Goal: Task Accomplishment & Management: Complete application form

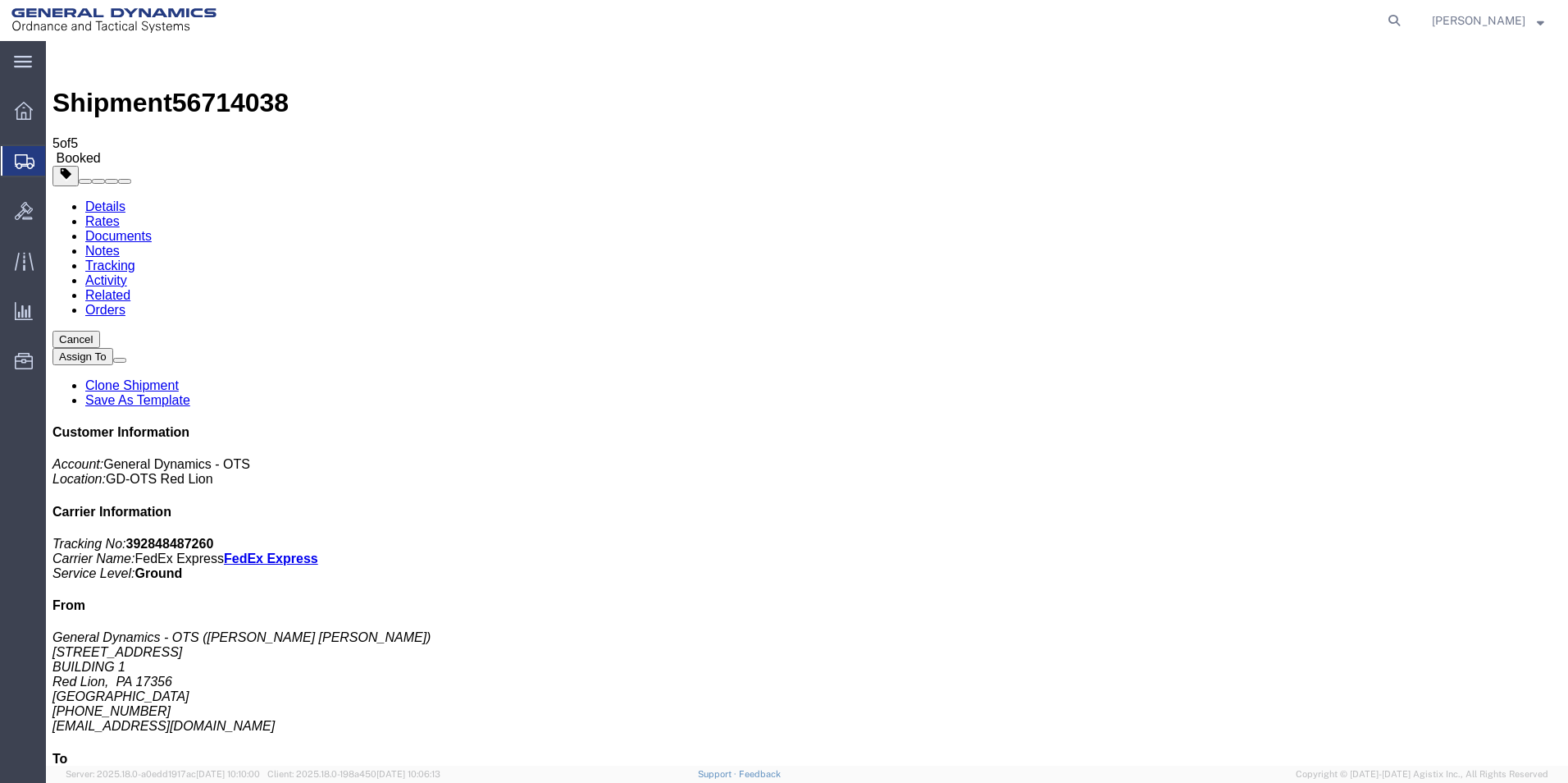
click at [0, 0] on span "Create Shipment" at bounding box center [0, 0] width 0 height 0
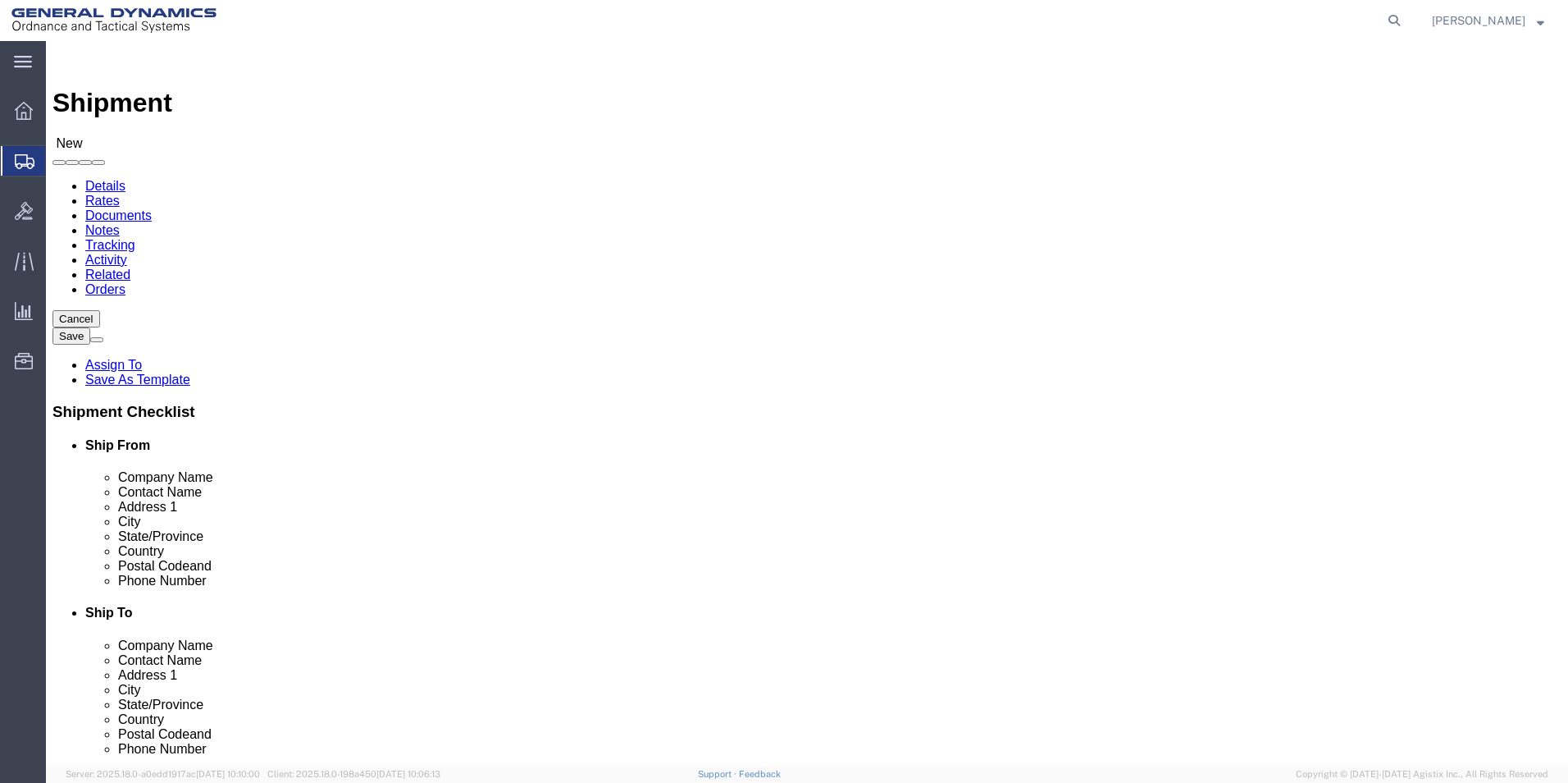
scroll to position [3, 0]
select select "310"
select select "PA"
drag, startPoint x: 303, startPoint y: 277, endPoint x: 137, endPoint y: 257, distance: 167.2
click div "Company Alias"
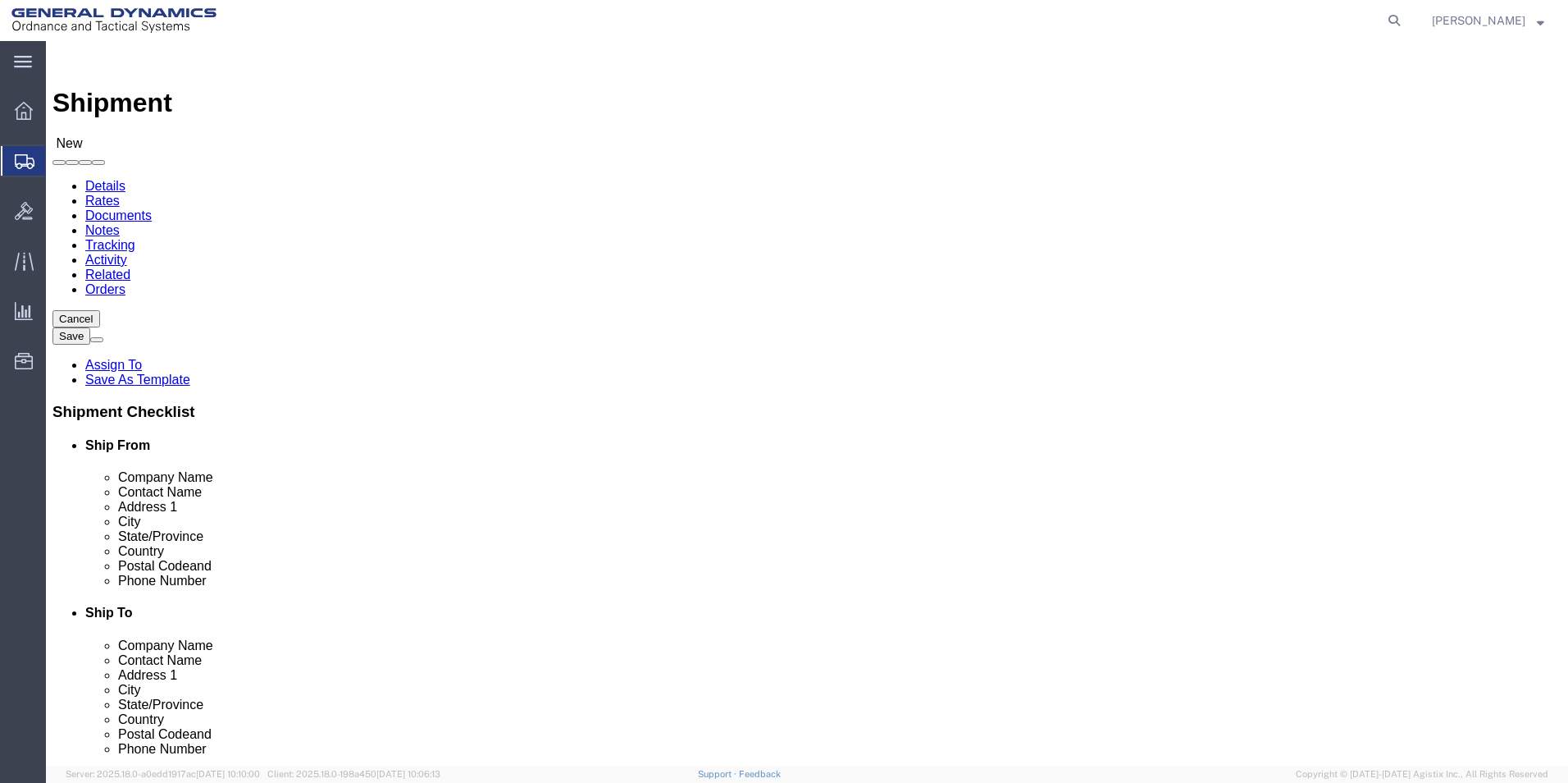
type input "REDLPAHIG0"
click input "text"
type input "b"
type input "[PERSON_NAME] [PERSON_NAME]"
click input "text"
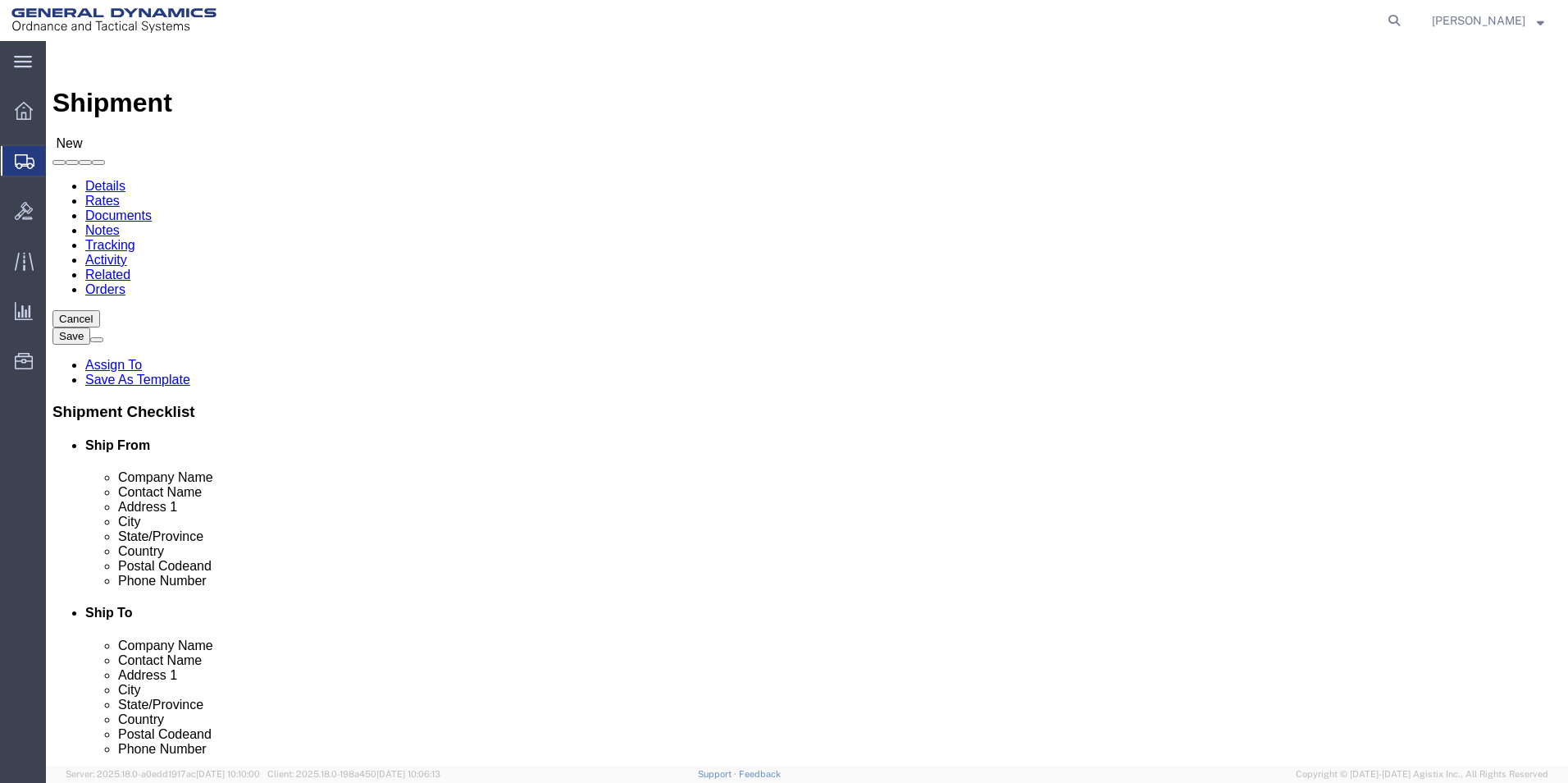
type input "BUILDING 1"
click input "text"
type input "[EMAIL_ADDRESS][DOMAIN_NAME]"
click input "text"
type input "SUBCOM"
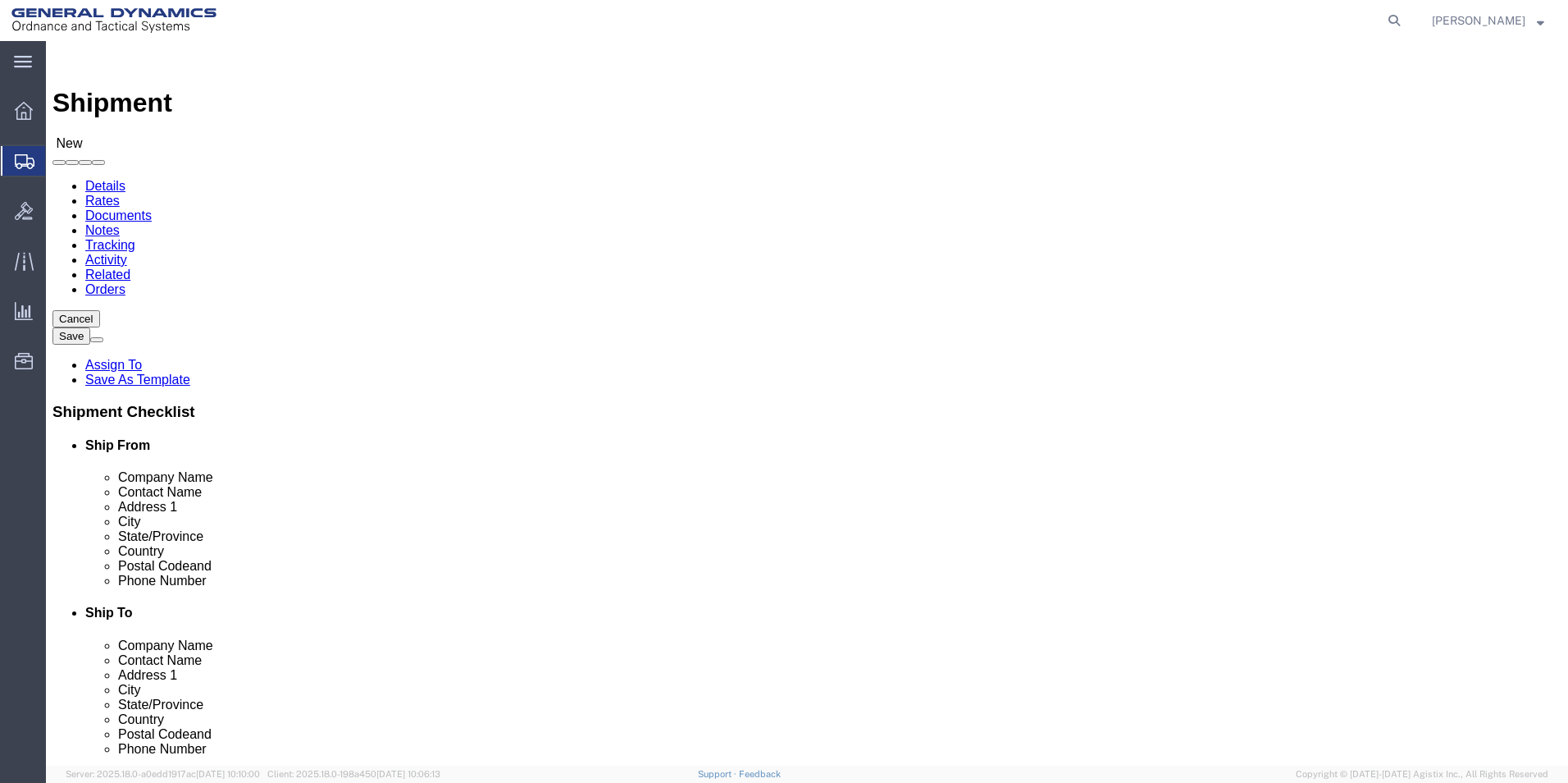
click p "- SUBCOM - ([PERSON_NAME]) [STREET_ADDRESS][PERSON_NAME]"
select select "NH"
type input "SUBCOM"
drag, startPoint x: 693, startPoint y: 359, endPoint x: 683, endPoint y: 365, distance: 11.7
click div "Location Select Select My Profile Location GD-OTS [GEOGRAPHIC_DATA] (Commerce) …"
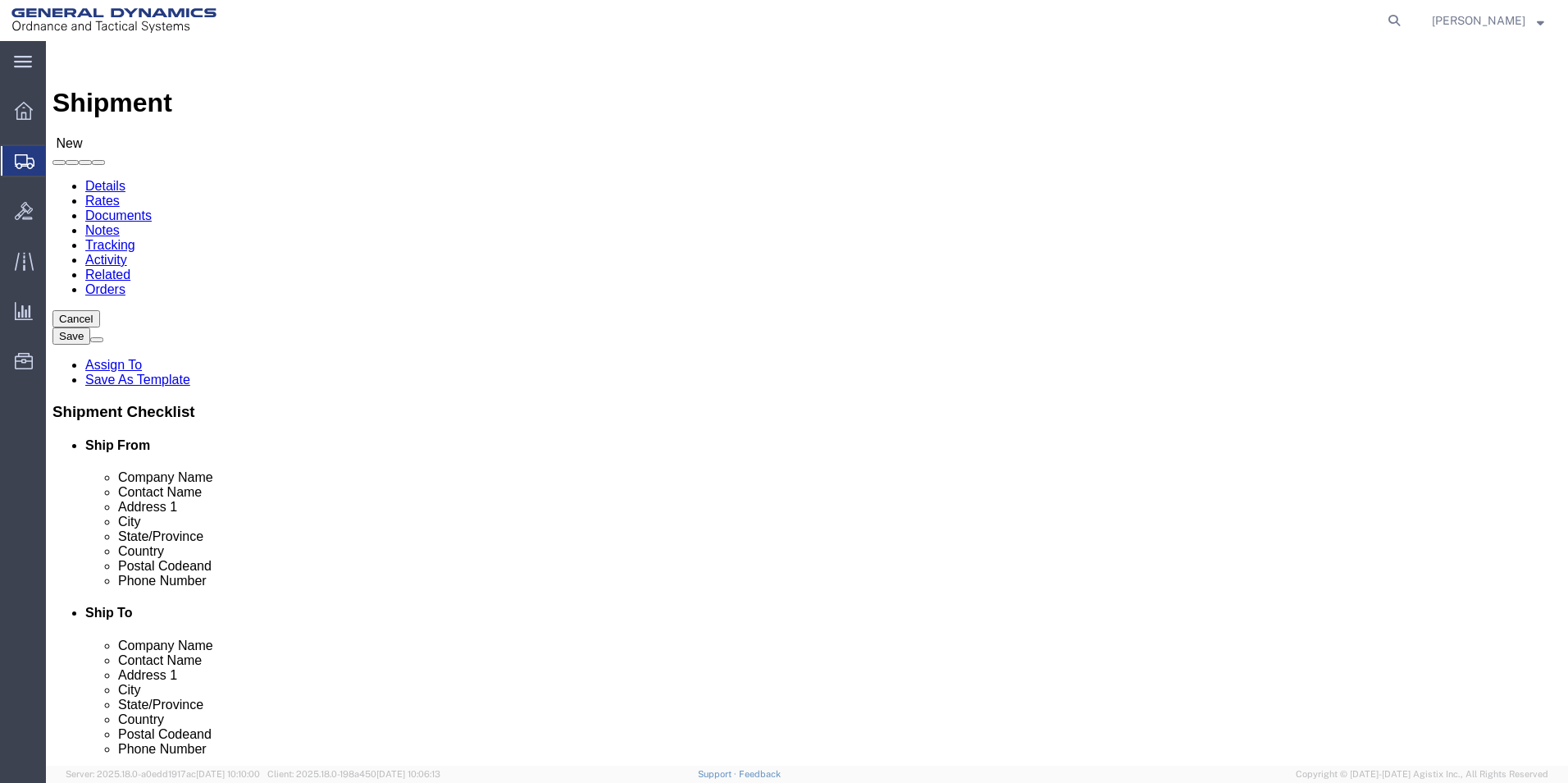
type input "[PERSON_NAME]"
click label "Address 2"
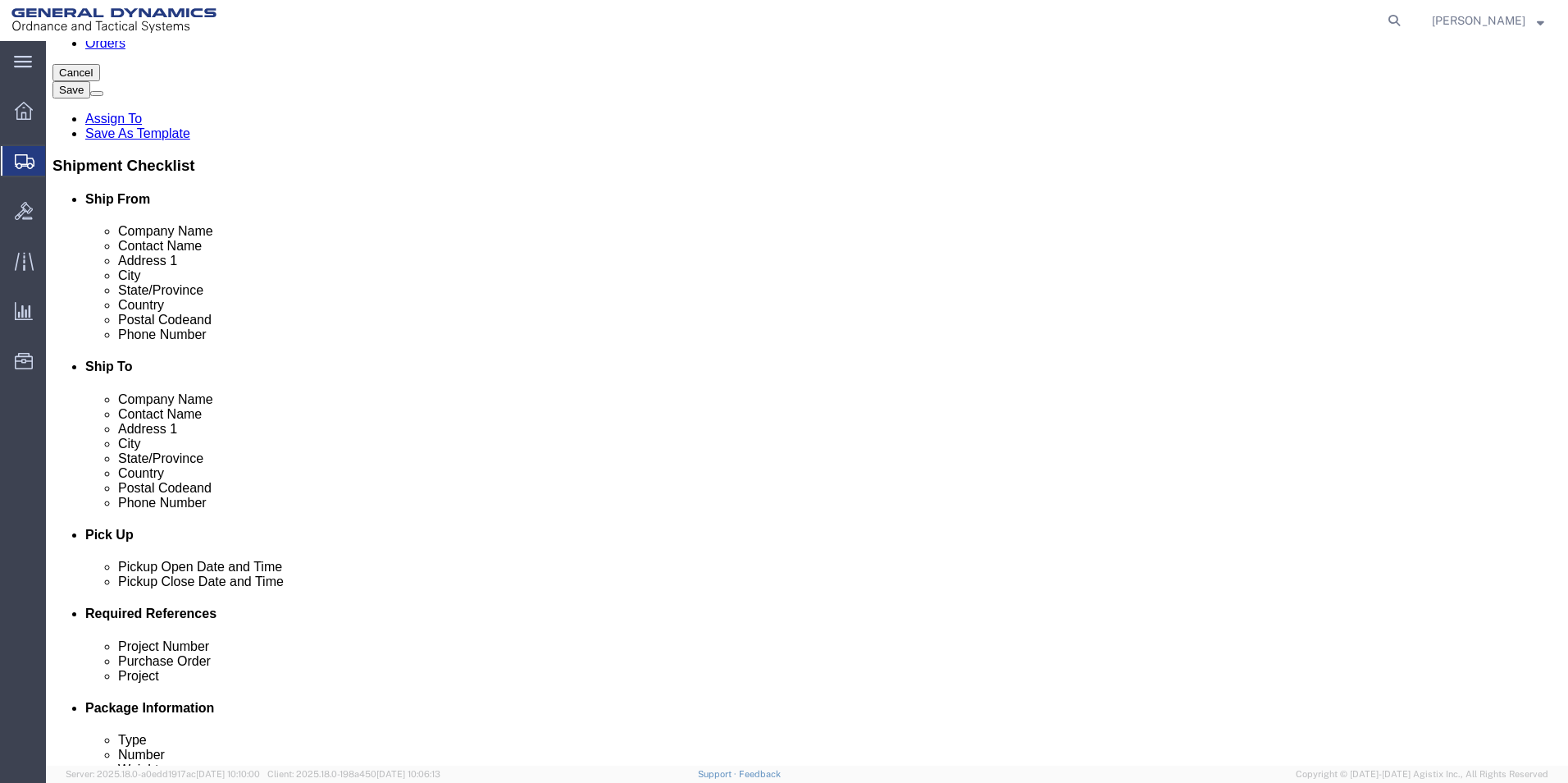
click div "[DATE] 5:00 PM"
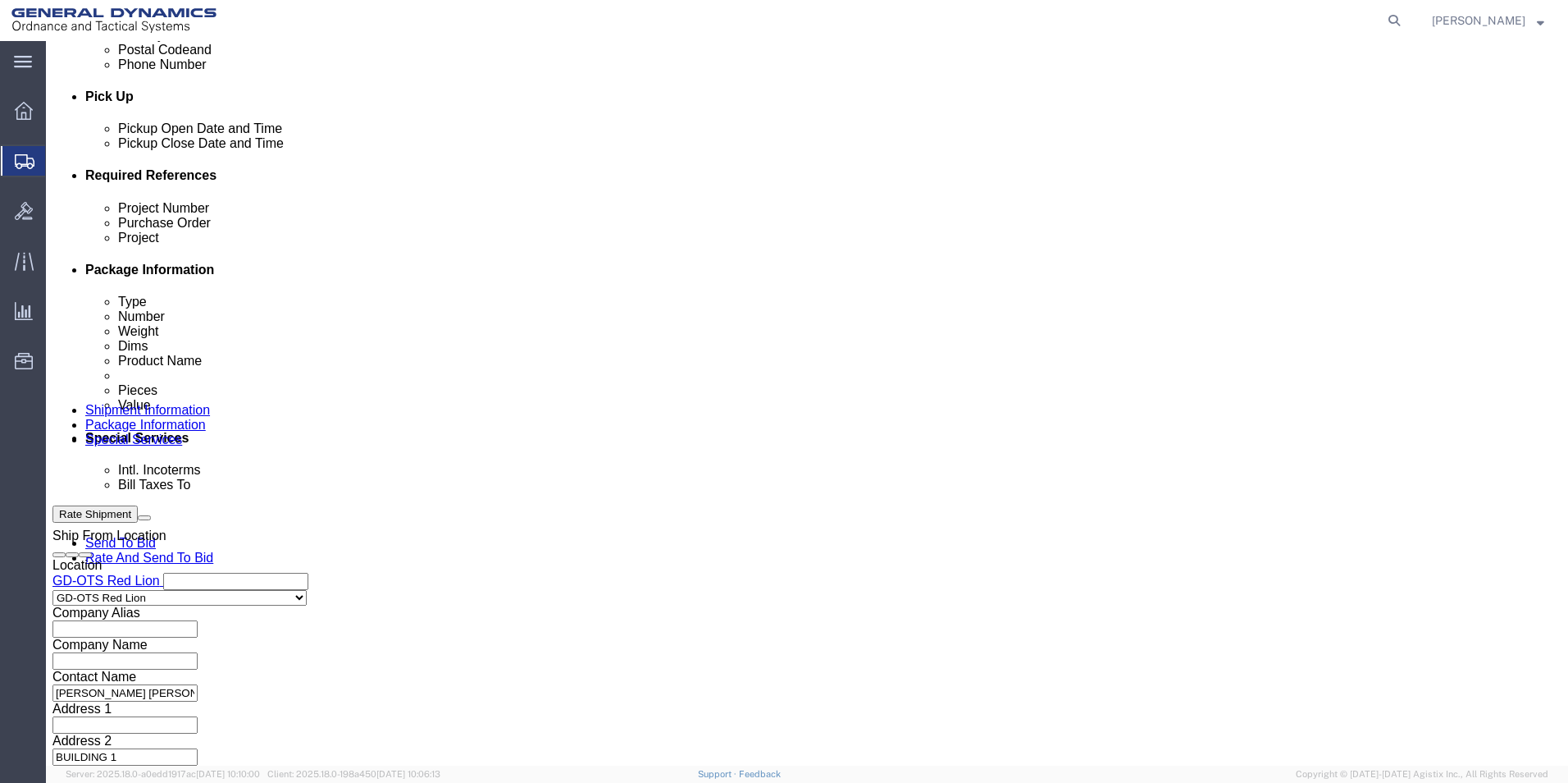
click div "Shipping Mode (Optional)"
click input "text"
type input "64537-900"
click div "Purchase Order"
type input "109430"
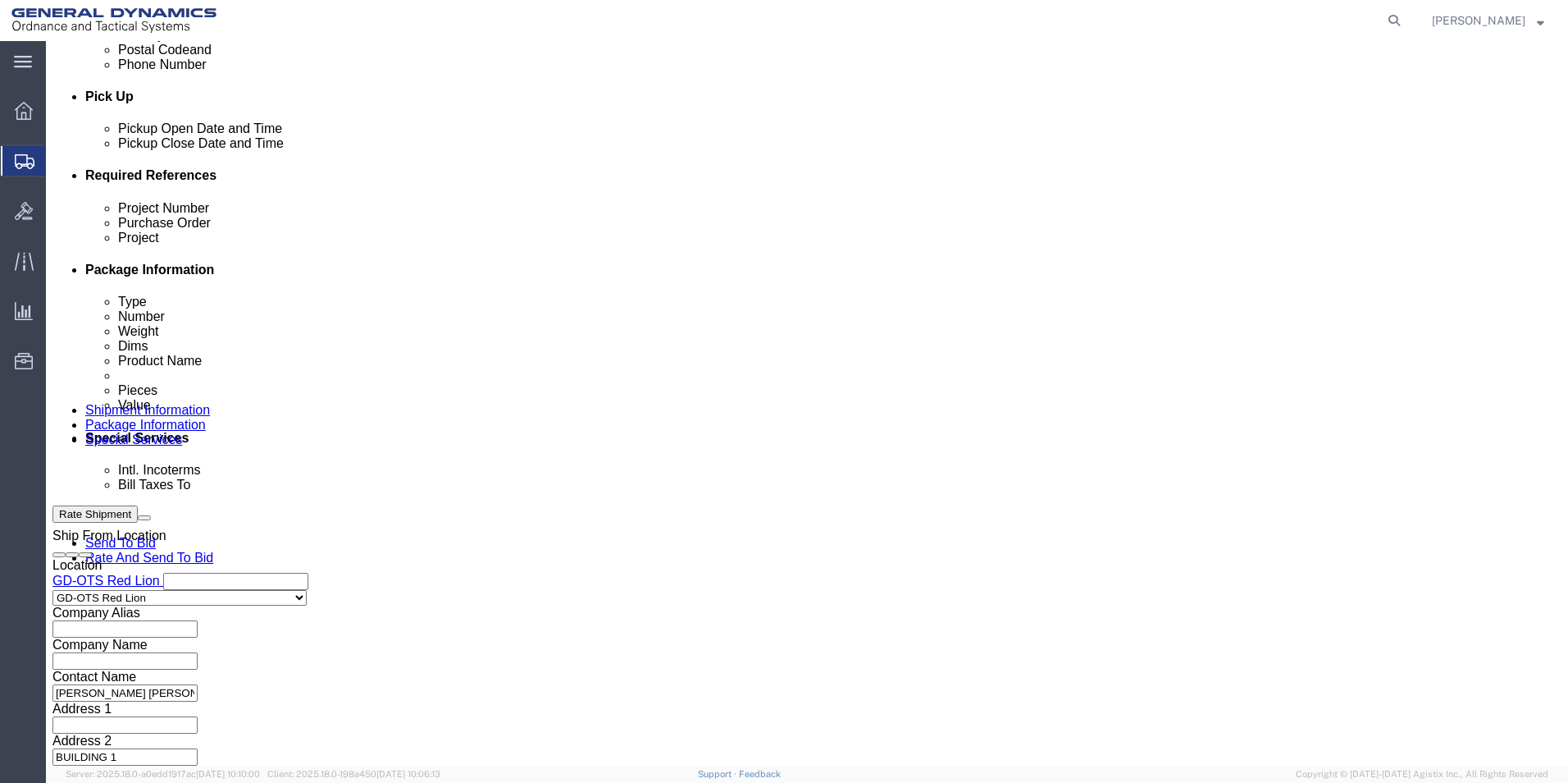
click input "text"
type input "64537-900"
click button "Continue"
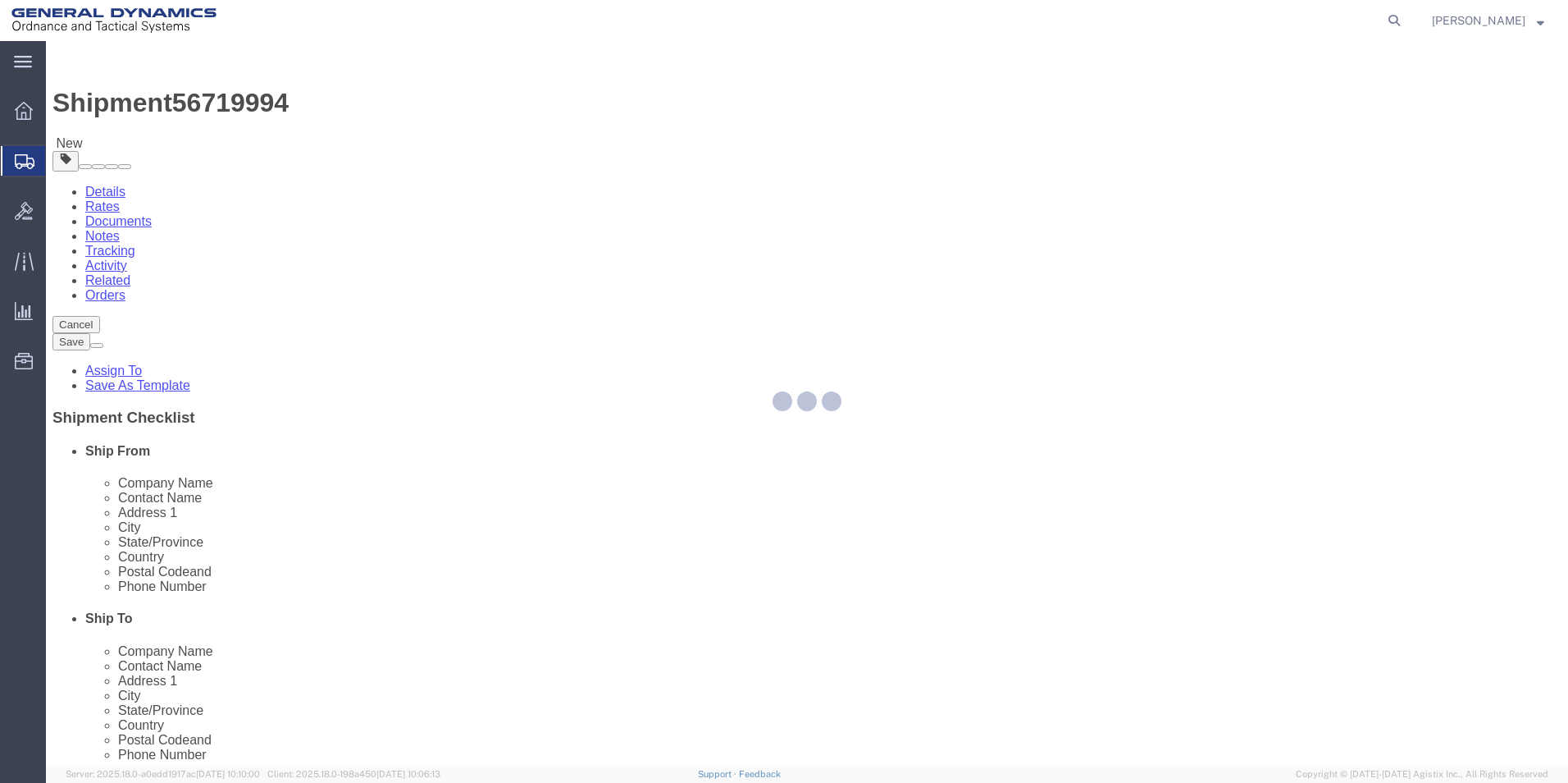
select select "CBOX"
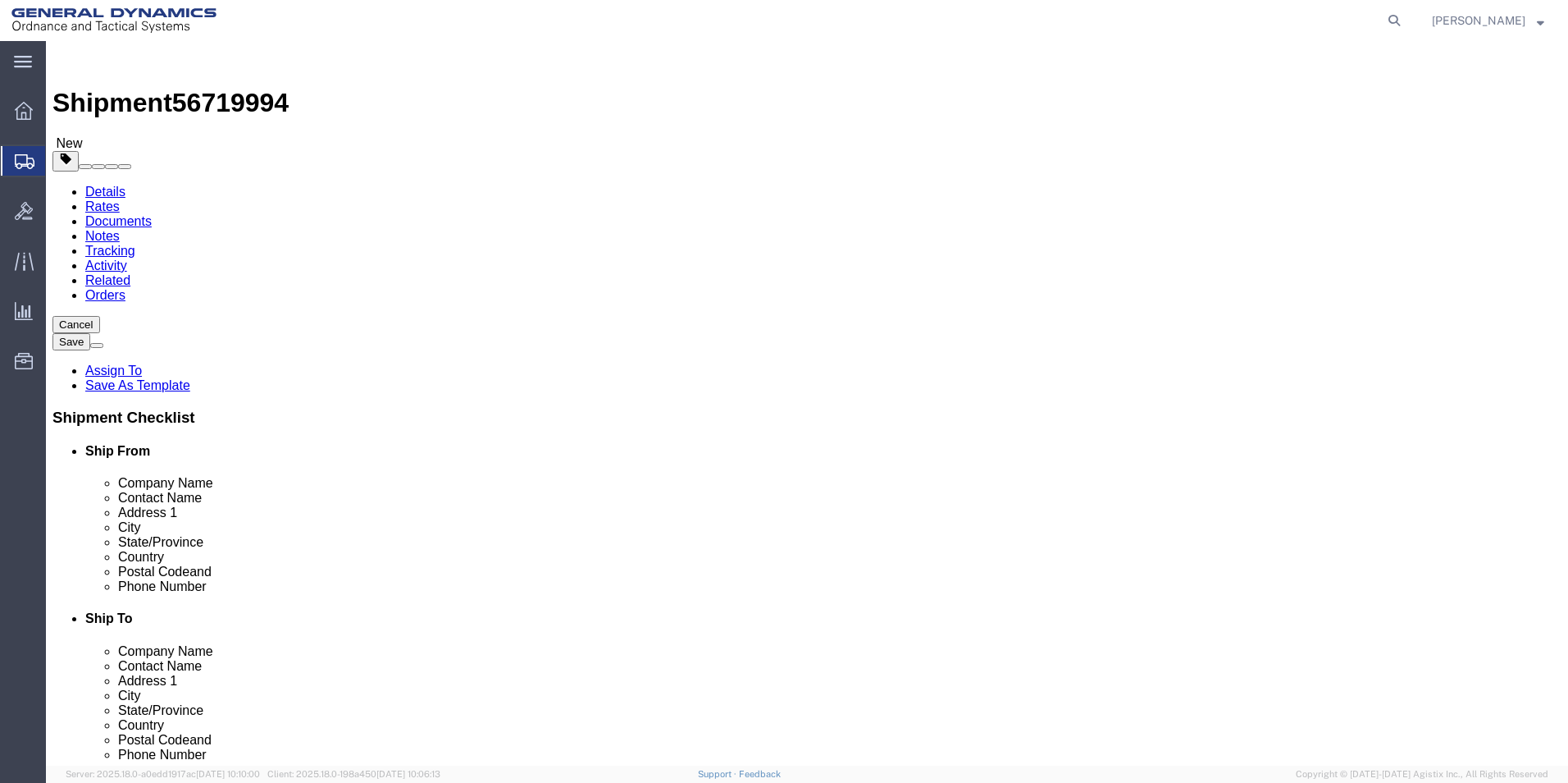
click input "text"
type input "10"
click input "text"
type input "10"
drag, startPoint x: 441, startPoint y: 344, endPoint x: 490, endPoint y: 309, distance: 60.2
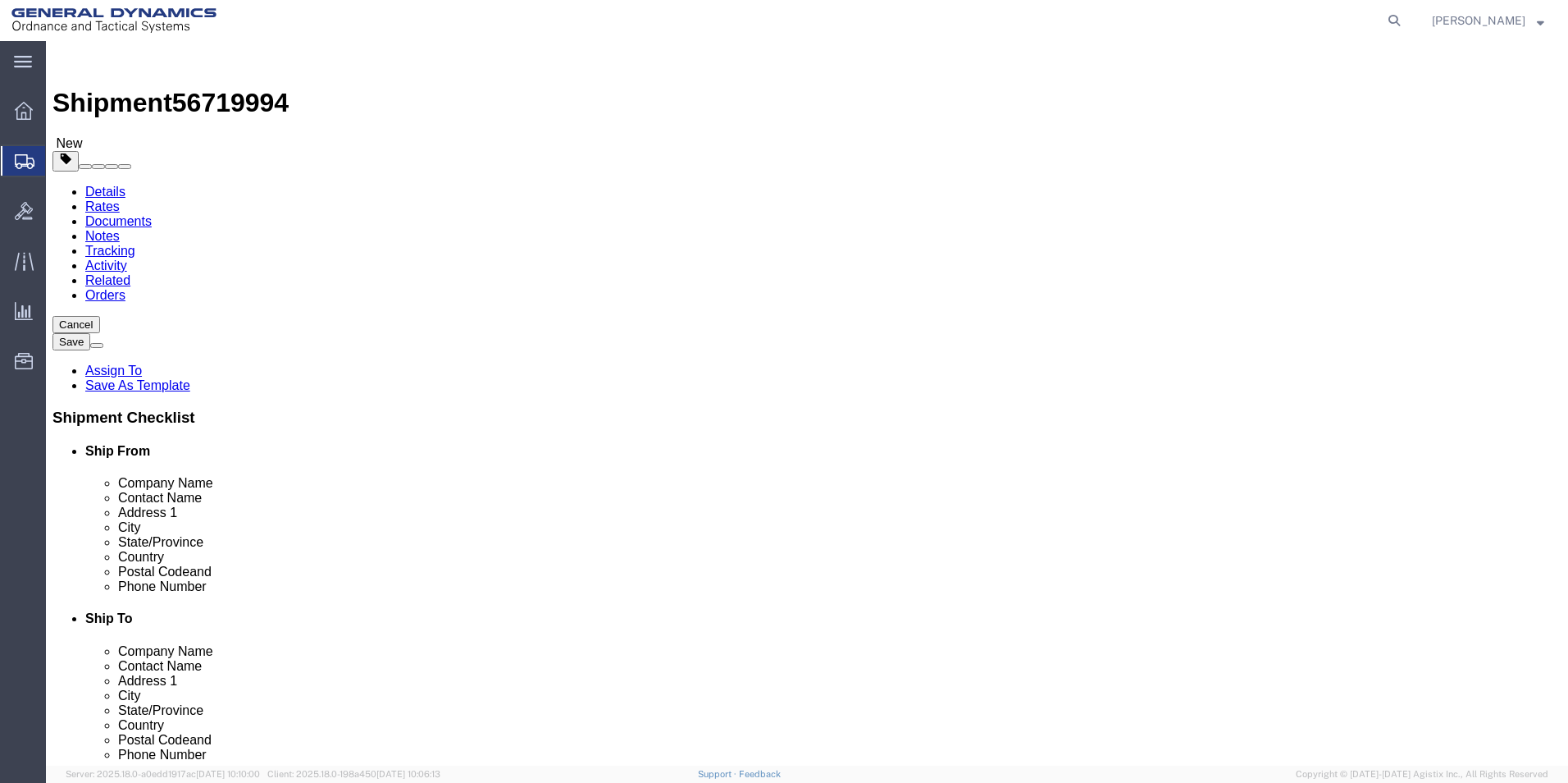
click input "text"
type input "10"
drag, startPoint x: 233, startPoint y: 376, endPoint x: 202, endPoint y: 370, distance: 31.6
click div "Package Type Select Bale(s) Basket(s) Bolt(s) Bottle(s) Buckets Bulk Bundle(s) …"
type input "23.00"
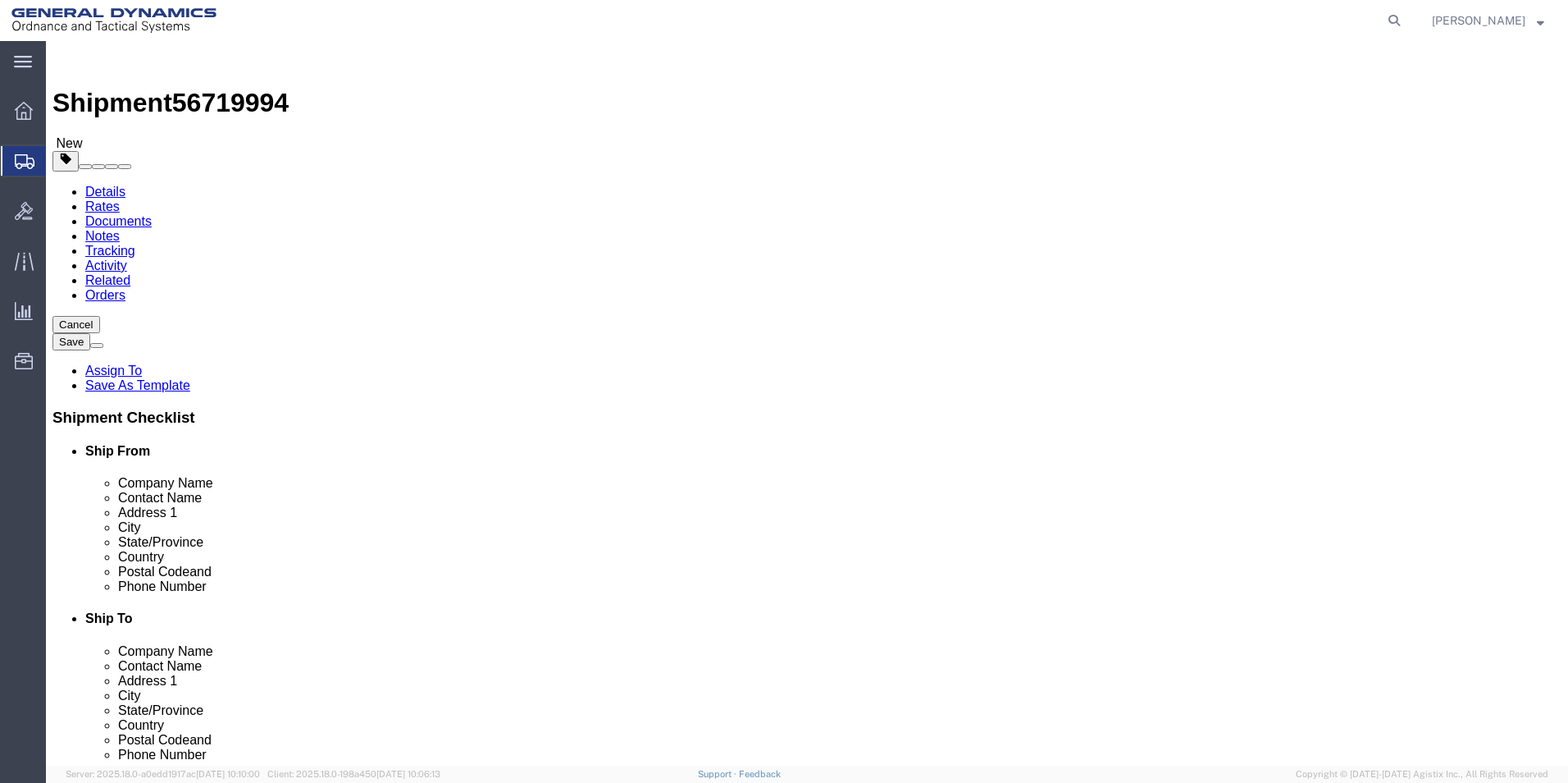
click link "Add Content"
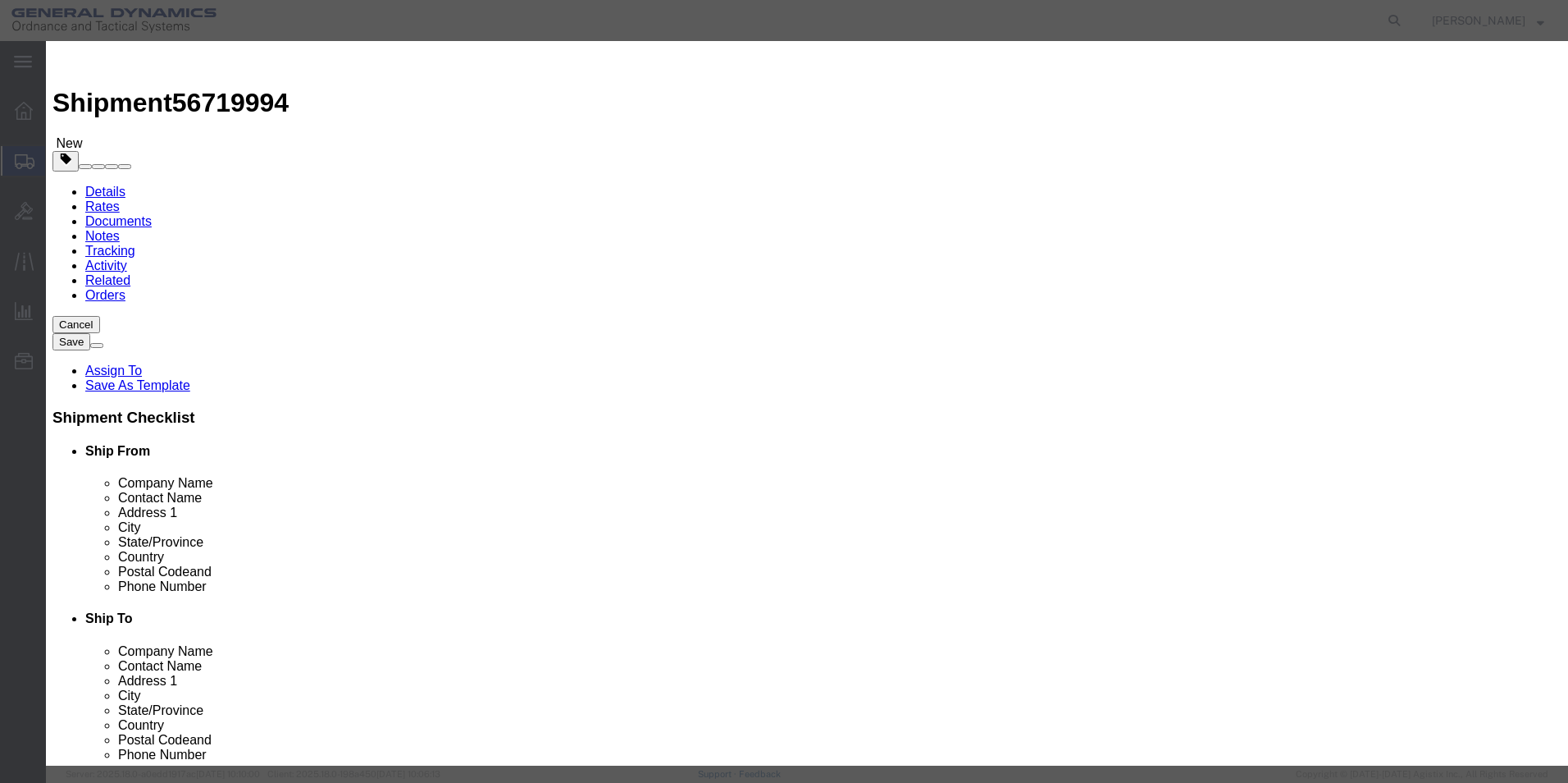
click input "text"
type input "MOUNTING BLOCK"
drag, startPoint x: 552, startPoint y: 86, endPoint x: 554, endPoint y: 63, distance: 23.1
click div "Commodity library"
drag, startPoint x: 516, startPoint y: 155, endPoint x: 411, endPoint y: 146, distance: 105.4
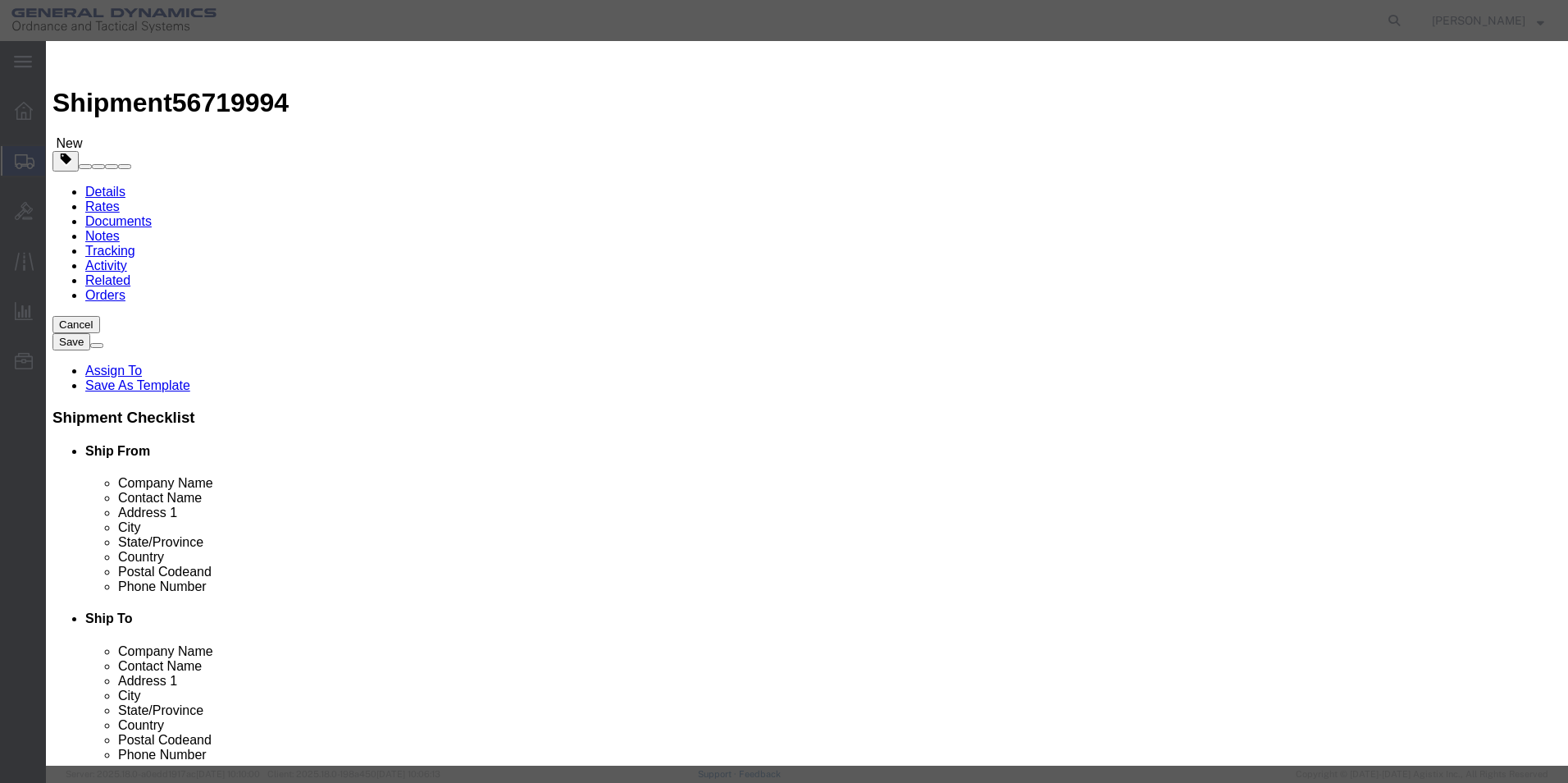
click div "Pieces 0 Select Bag Barrels 100Board Feet Bottle Box Blister Pack Carats Can Ca…"
type input "25"
click h3 "Add content"
click input "text"
type input "100"
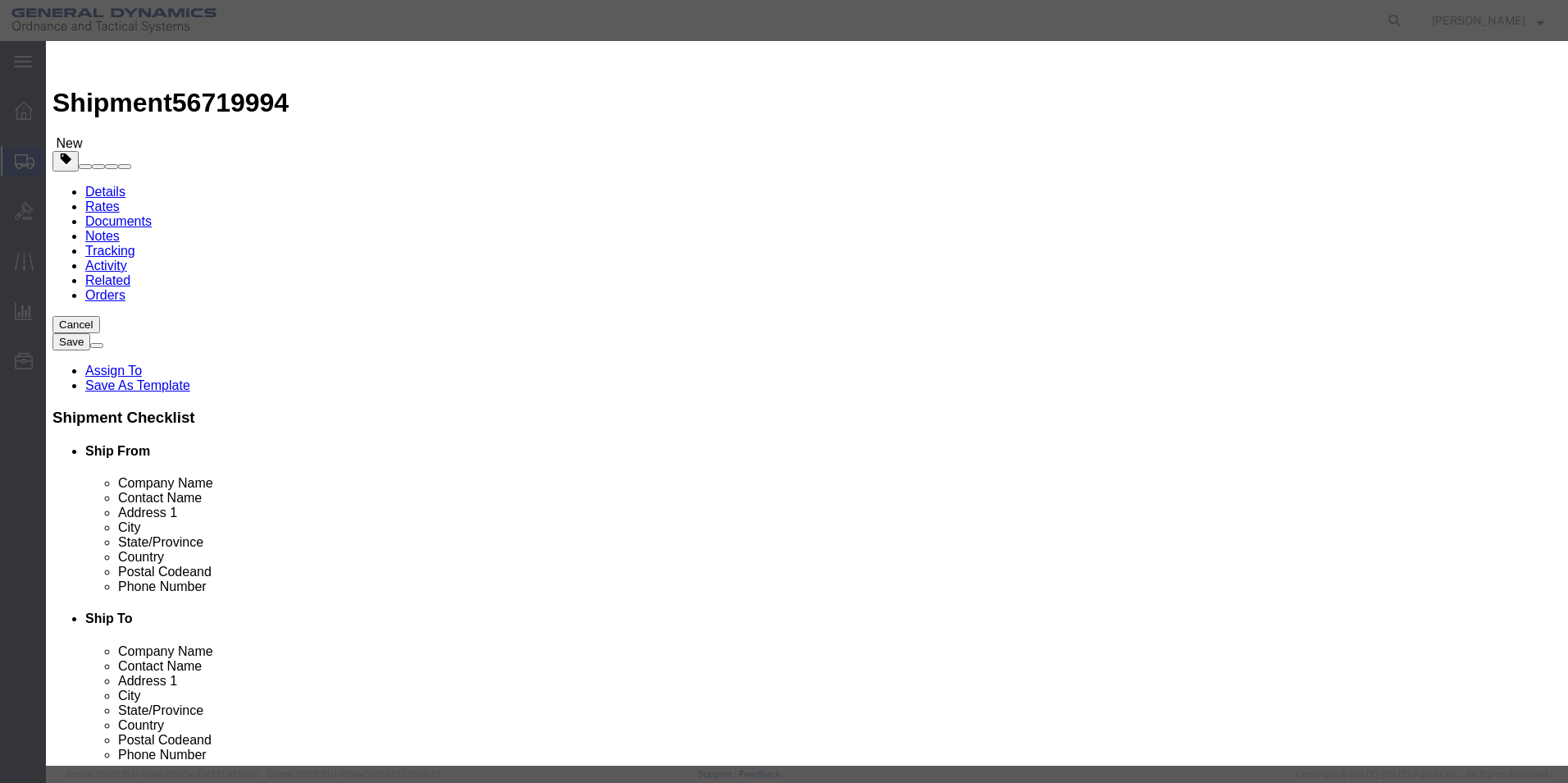
click div "Commodity library"
click button "Save & Close"
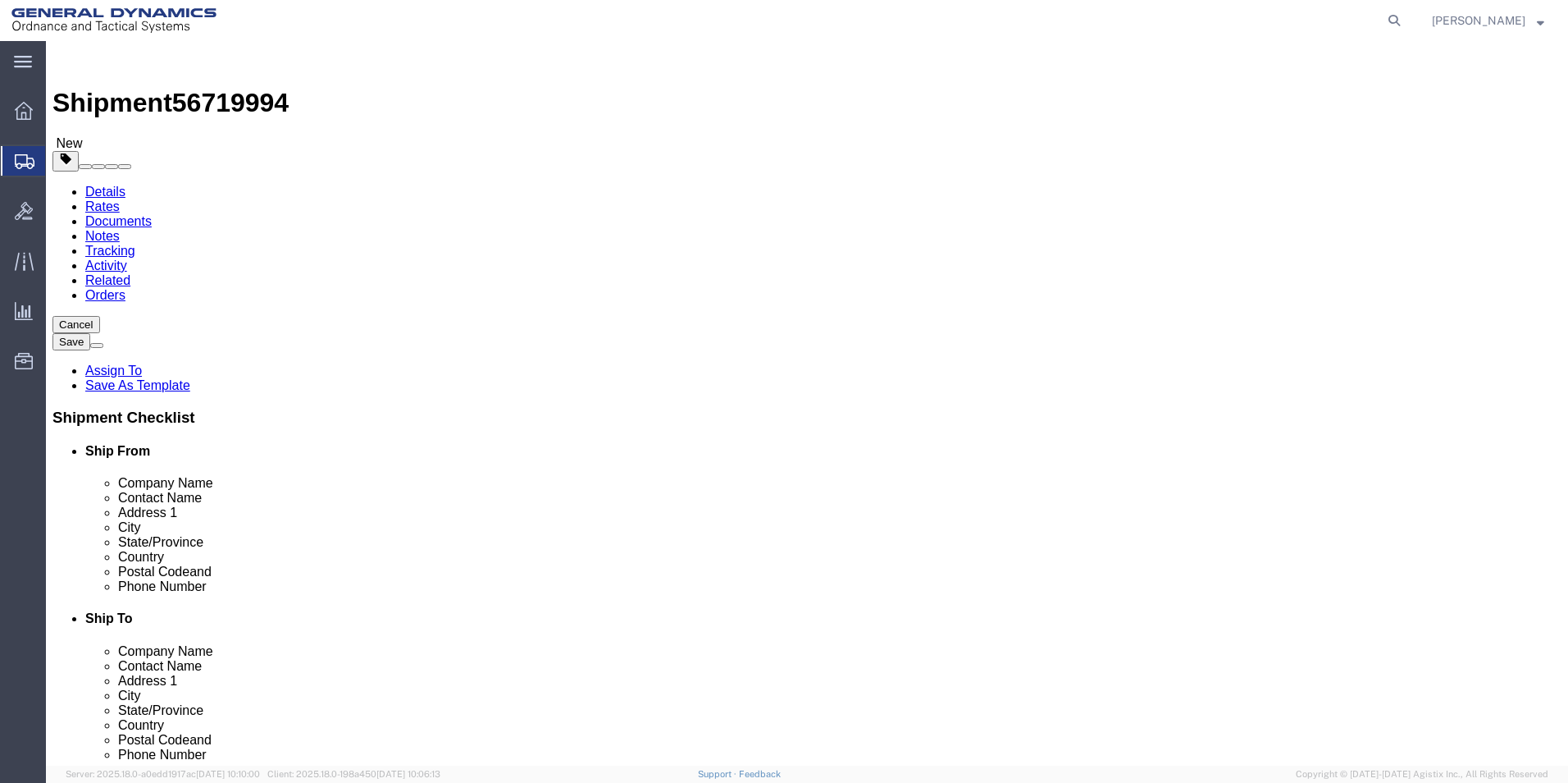
click span "button"
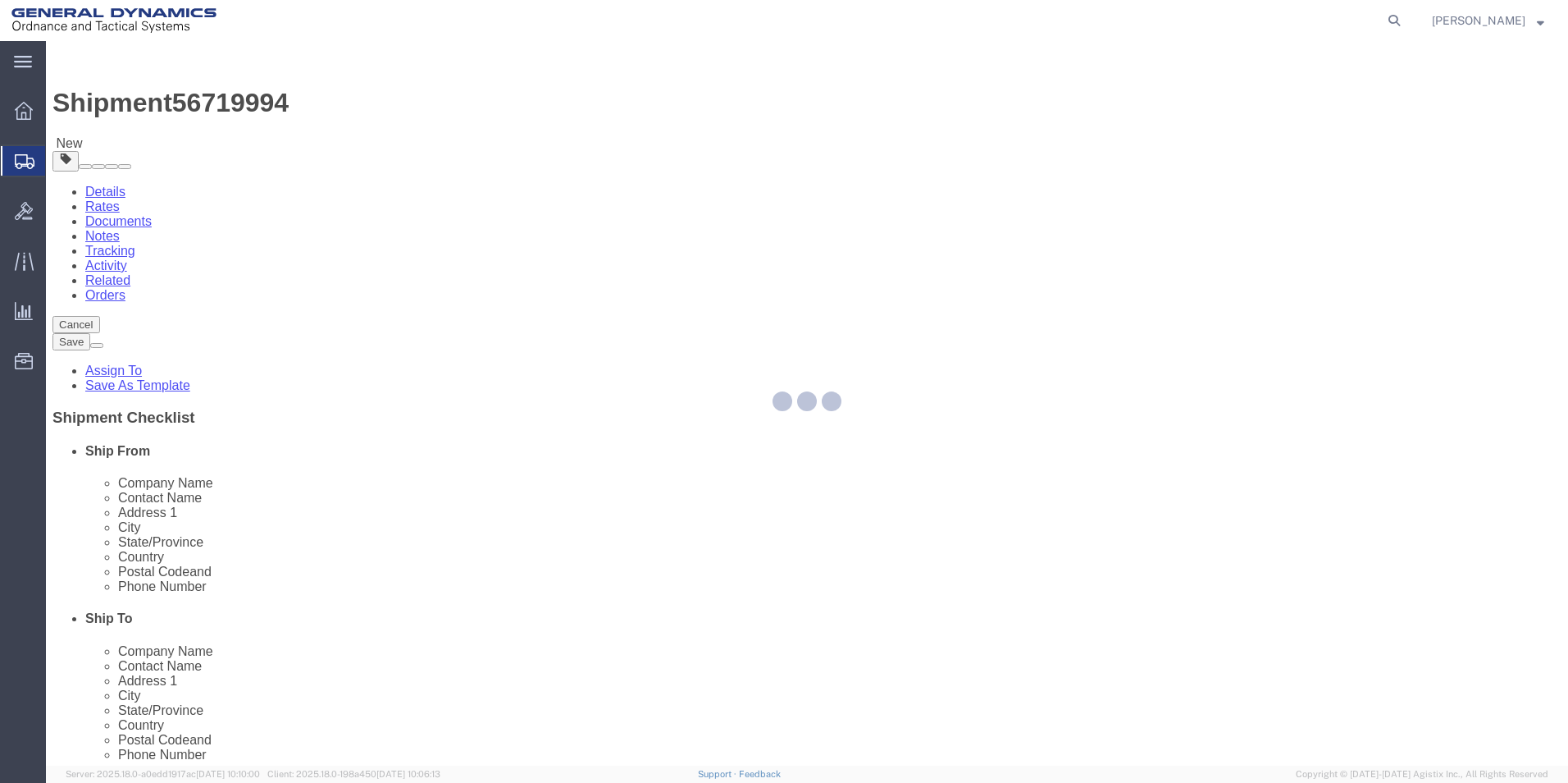
select select "CBOX"
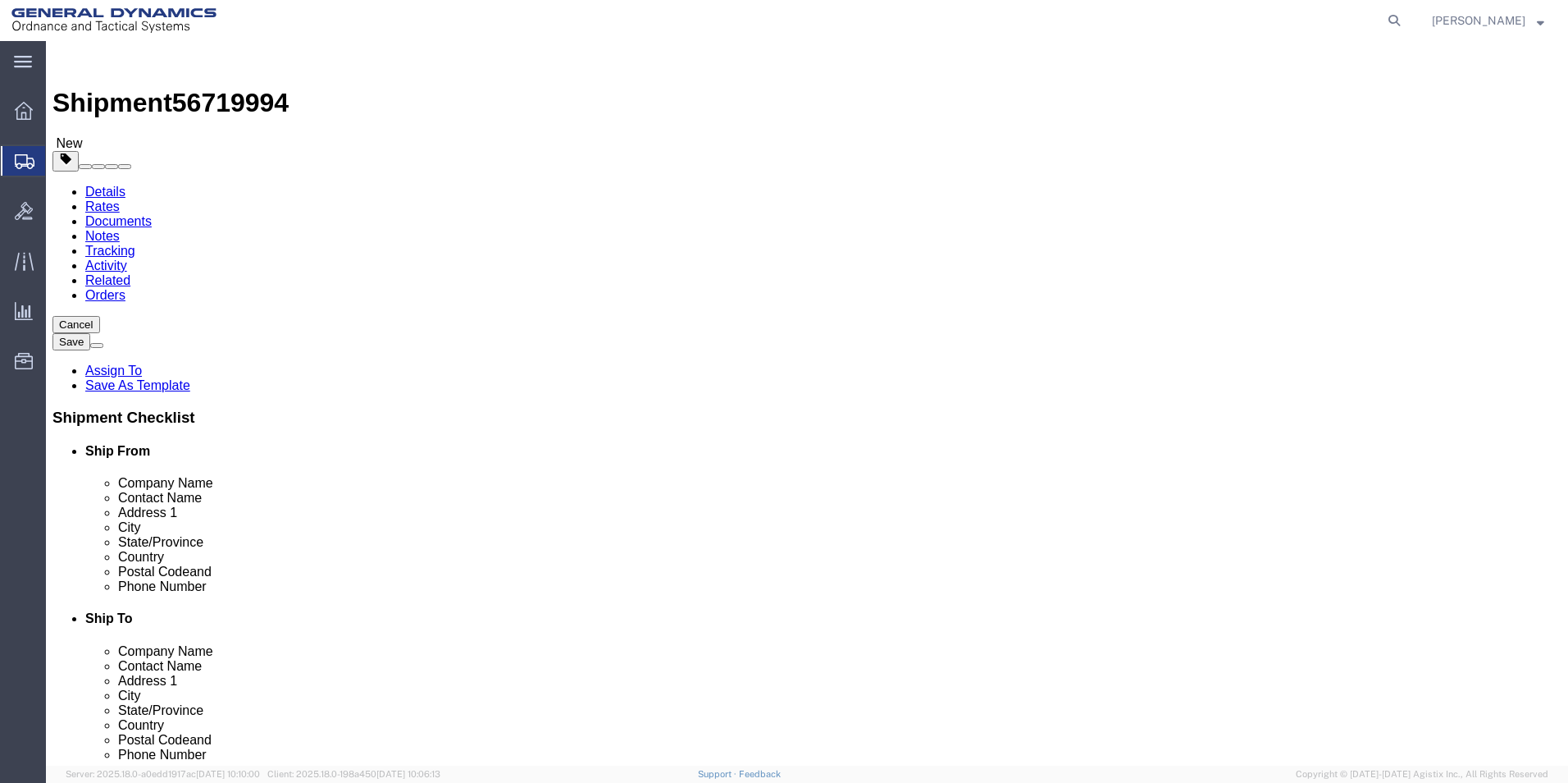
click span "button"
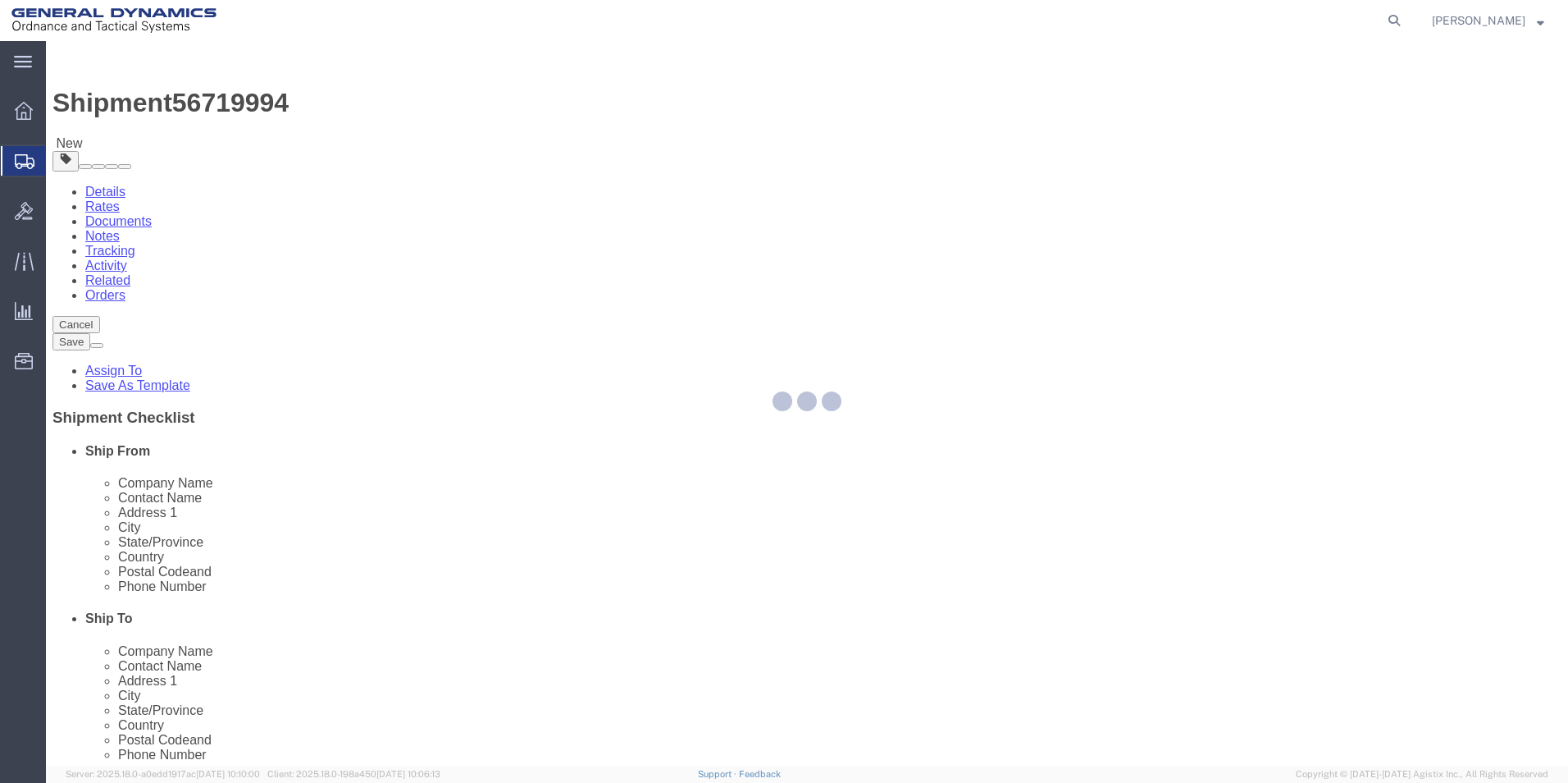
select select "CBOX"
click span "button"
select select "CBOX"
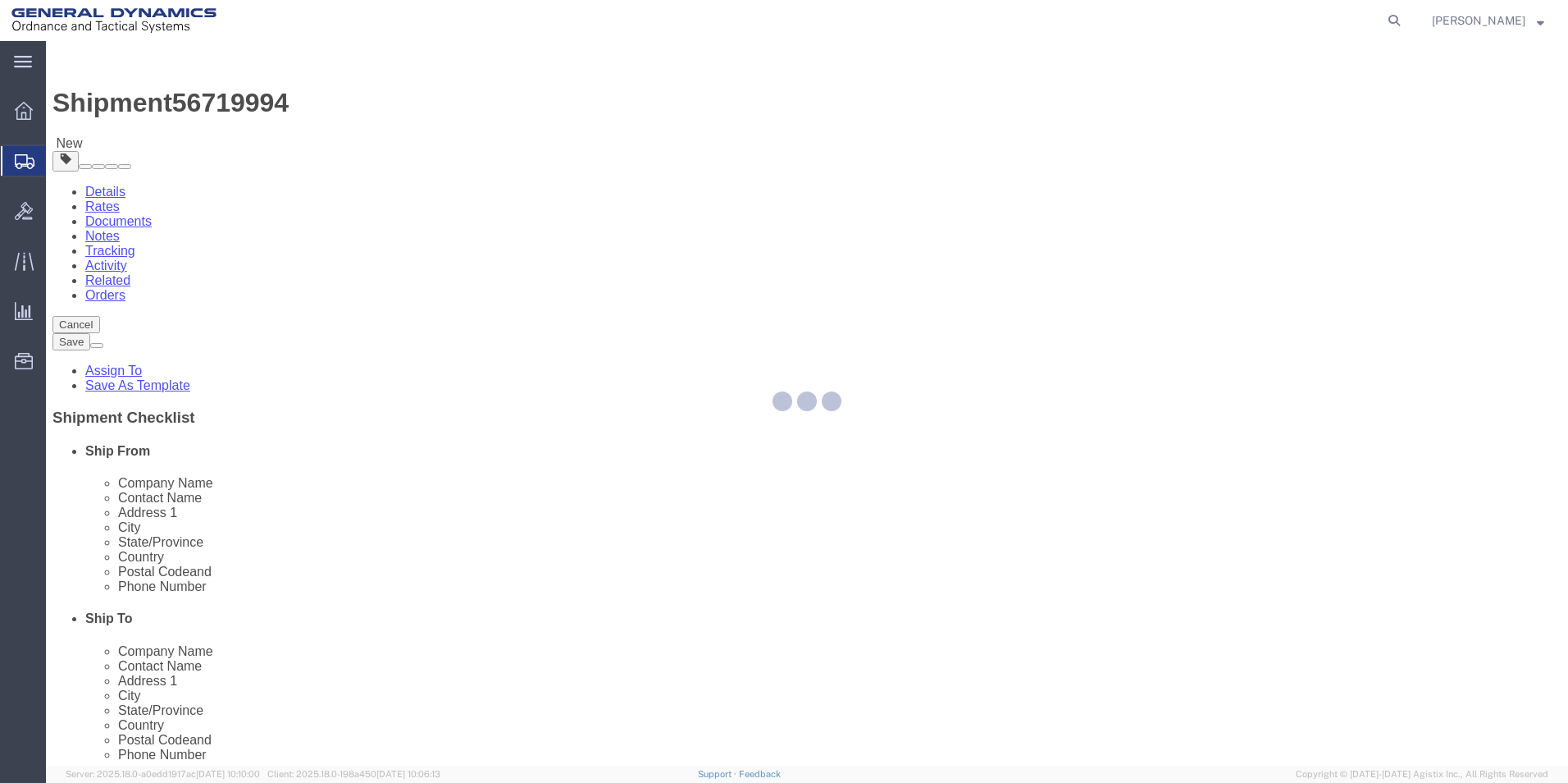
select select "CBOX"
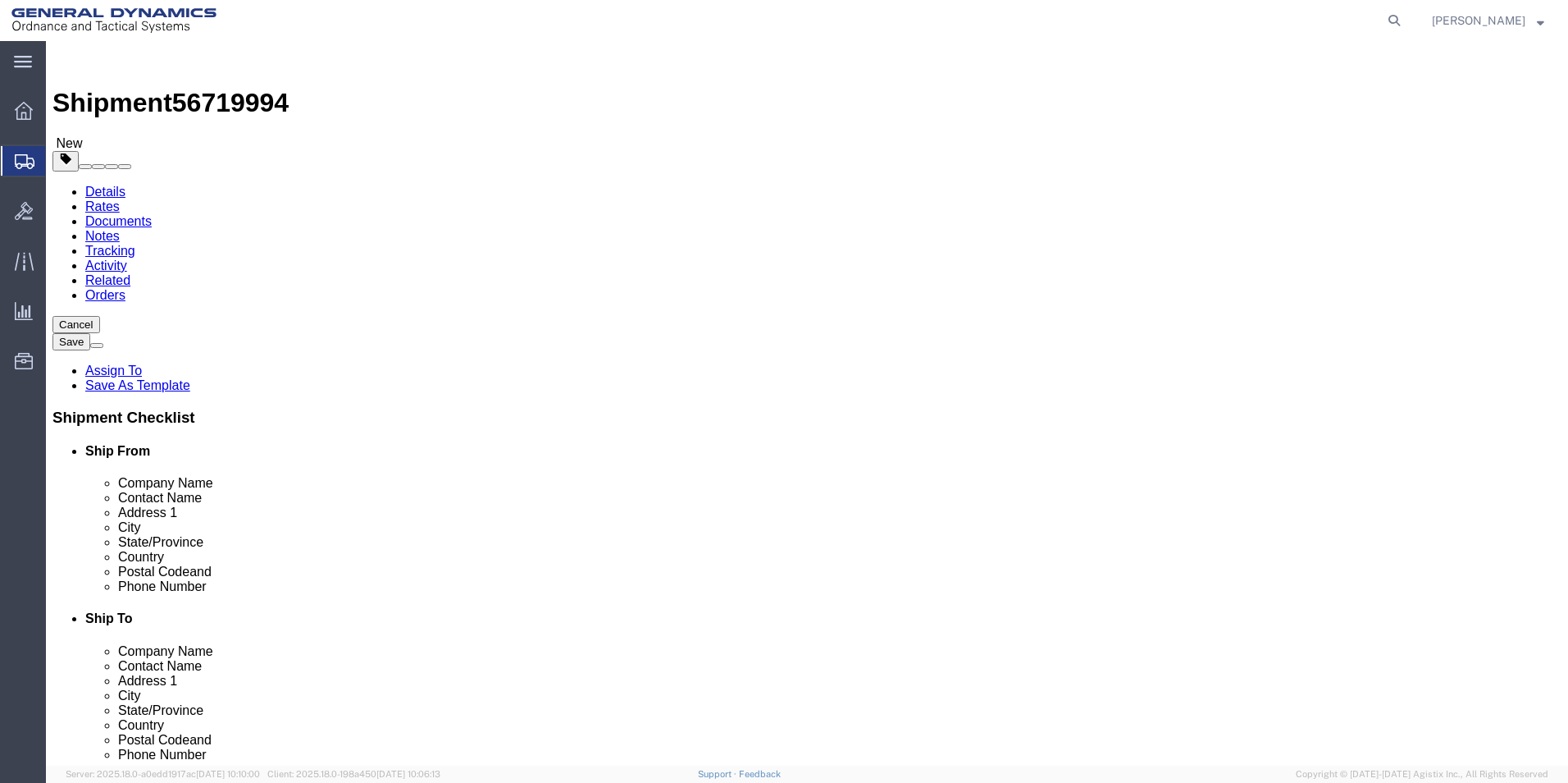
click span "button"
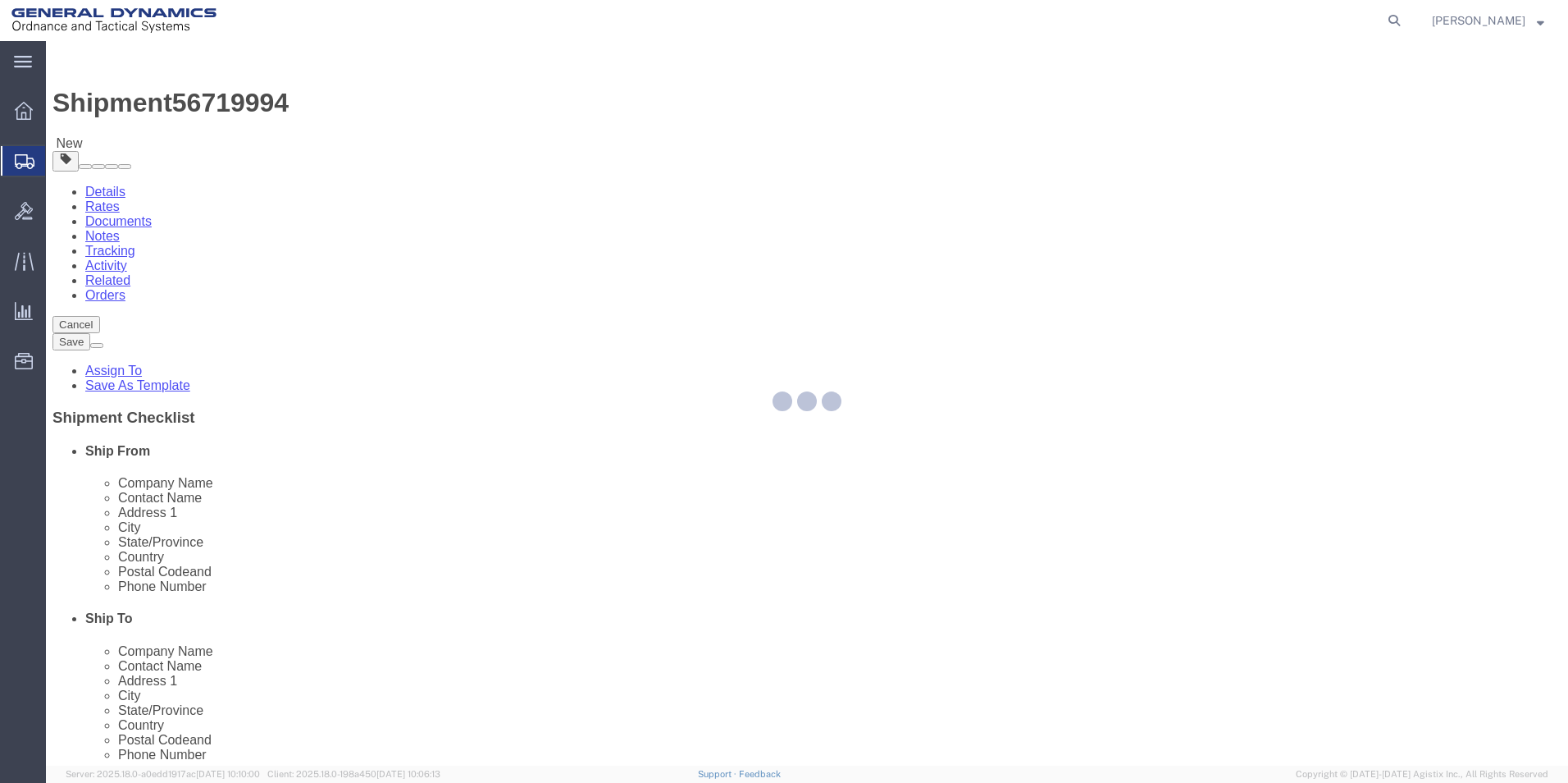
select select "CBOX"
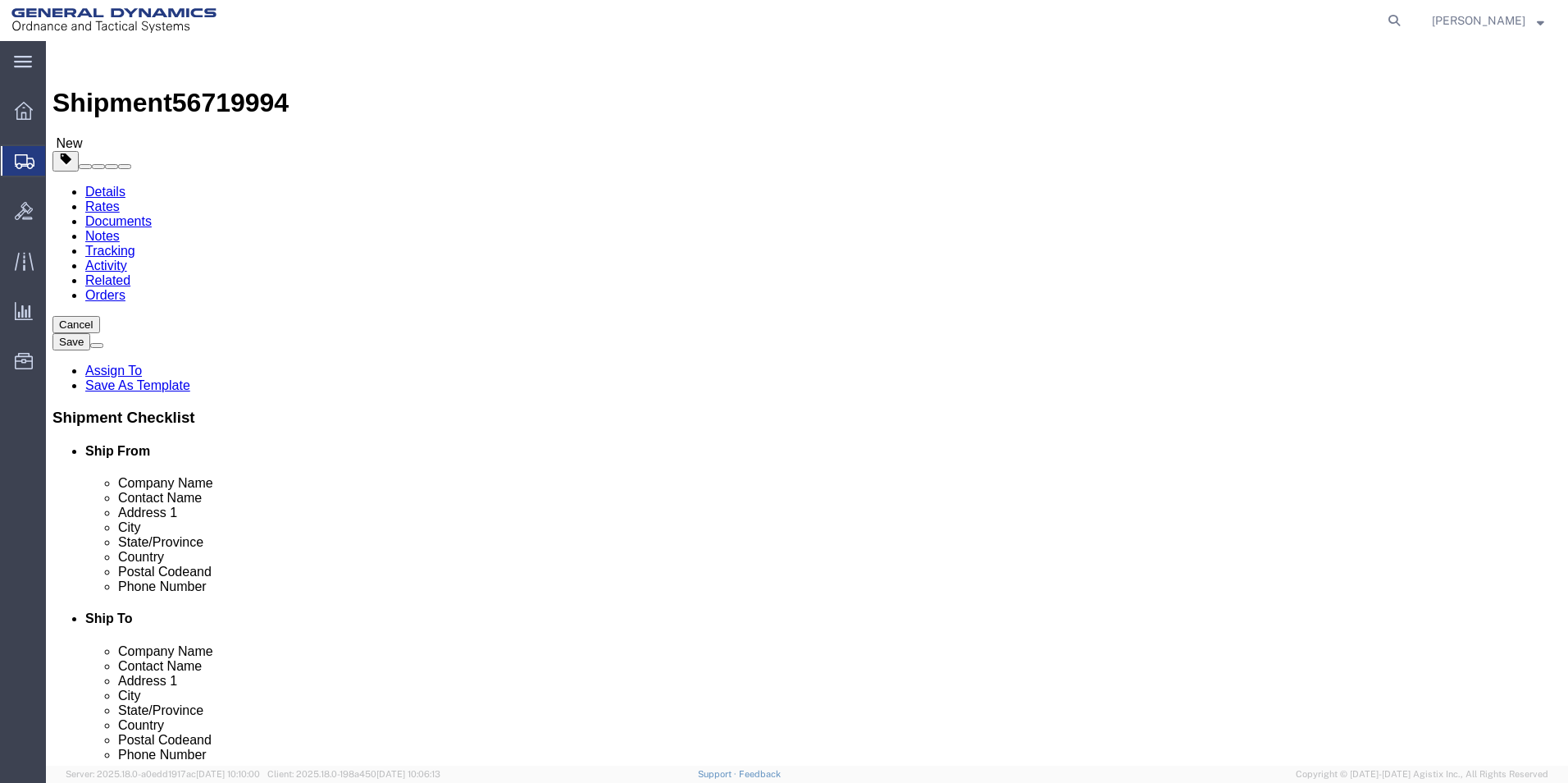
click span "button"
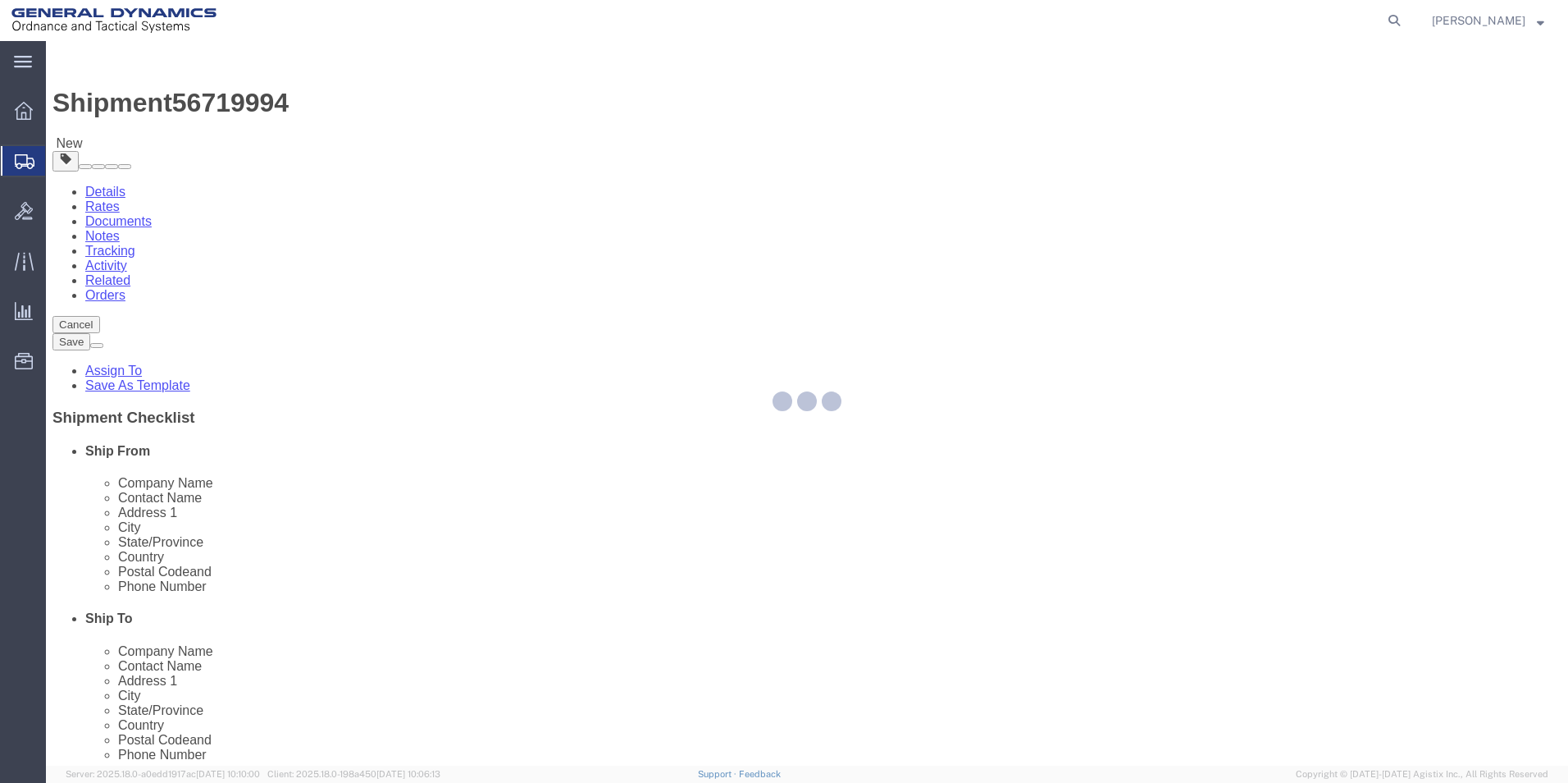
select select "CBOX"
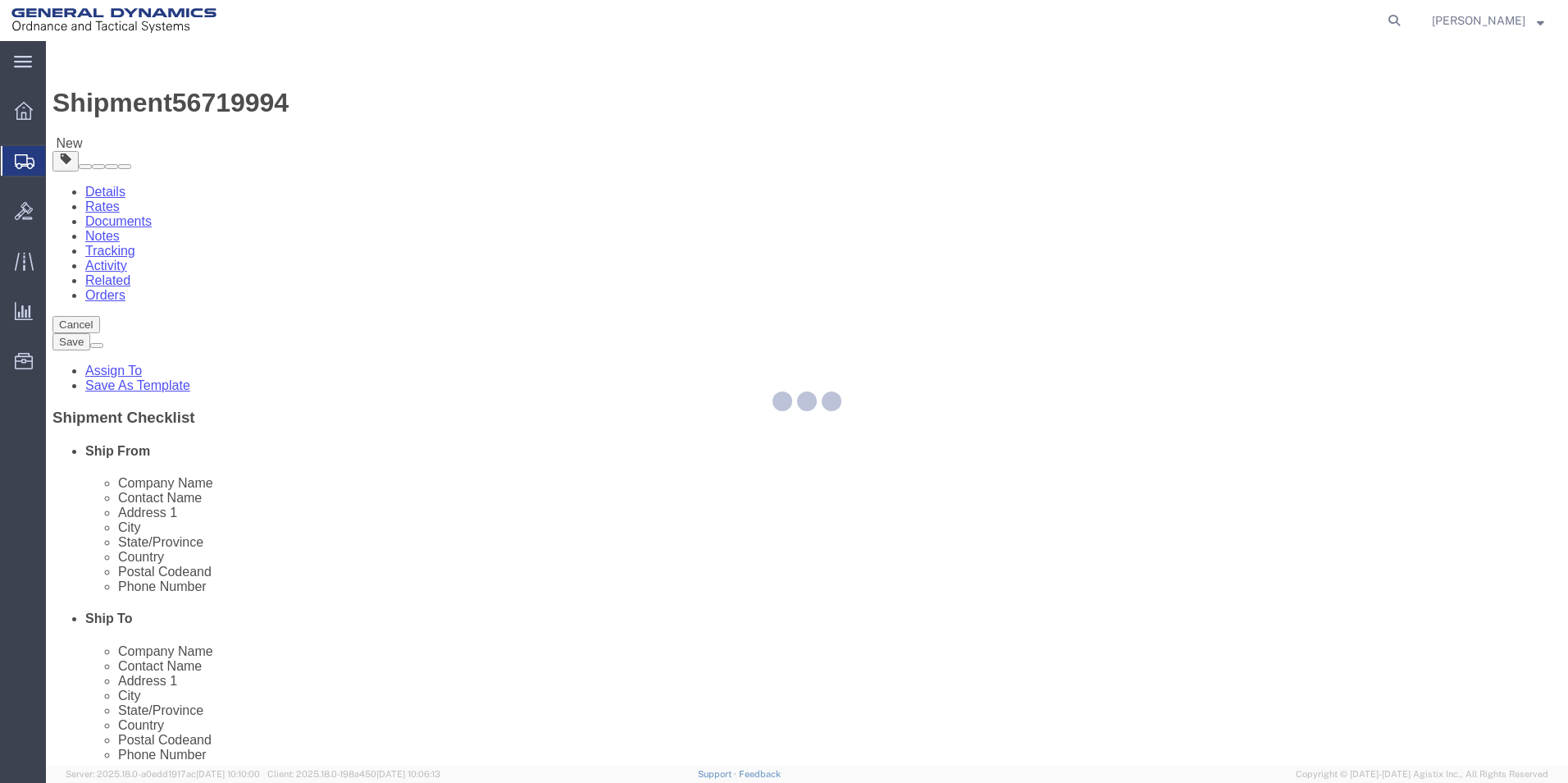
select select "CBOX"
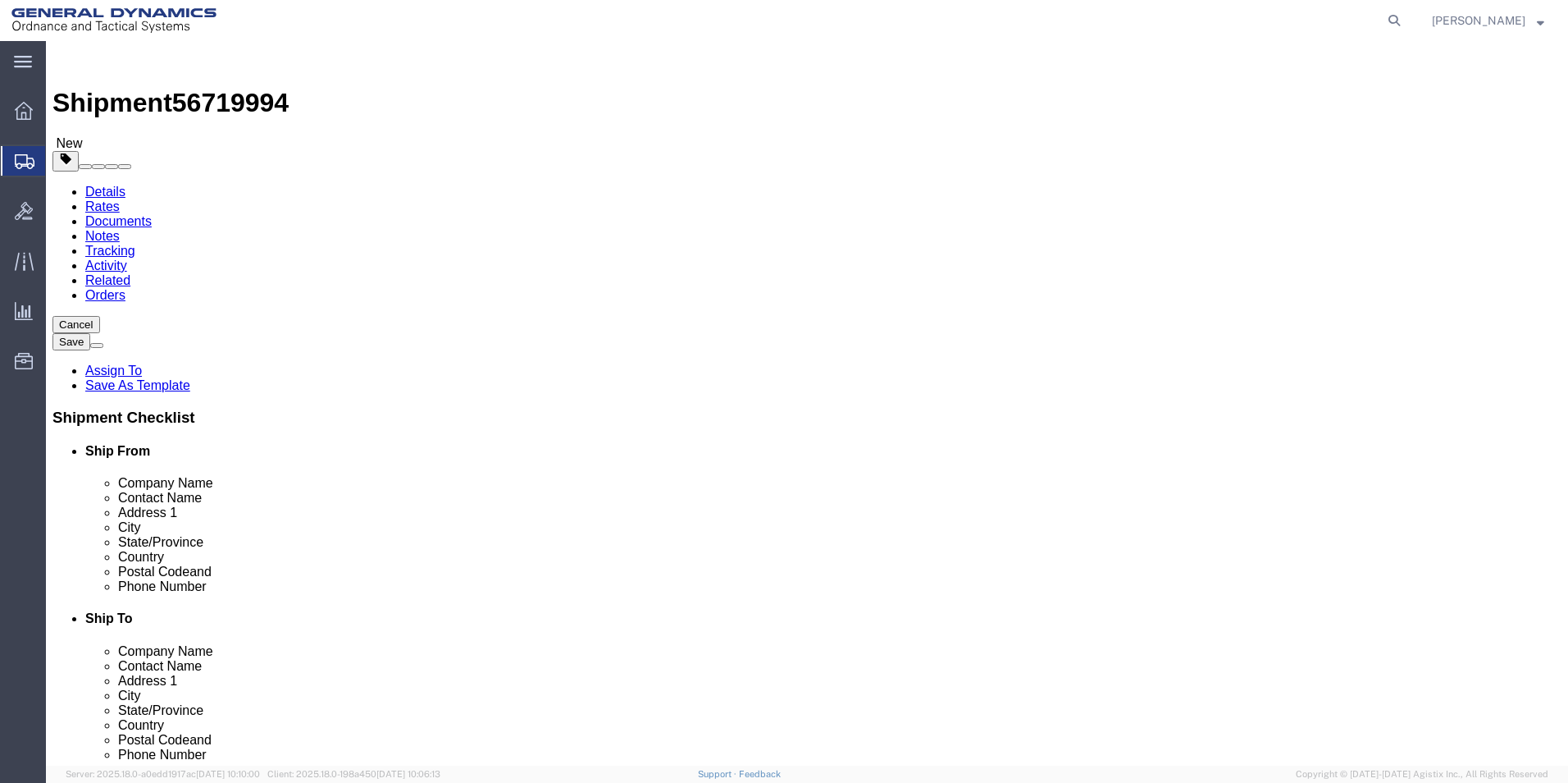
click div "Please fix the following errors Ship From Location Location GD-OTS Red Lion My …"
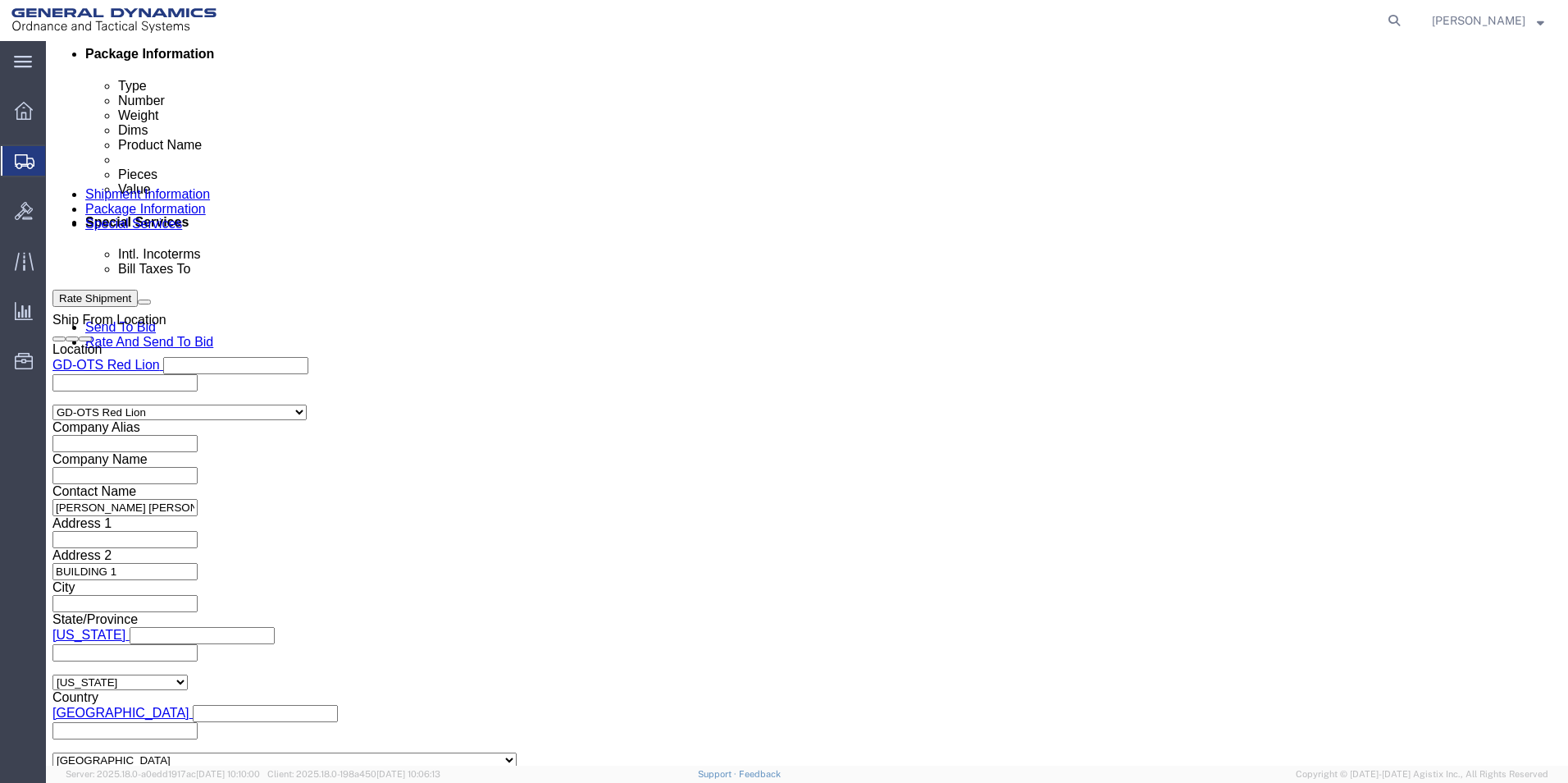
scroll to position [908, 0]
click button "Continue"
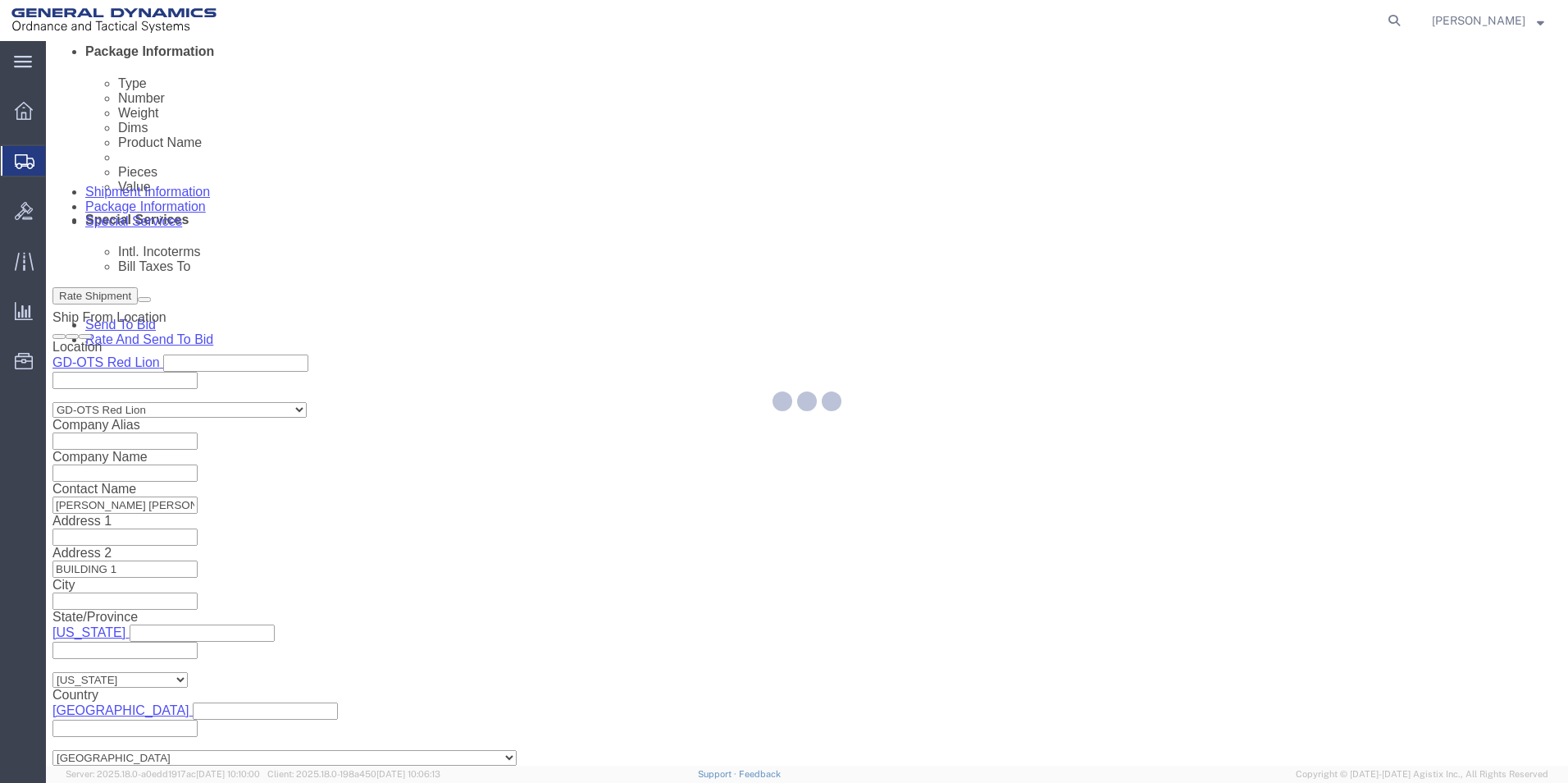
select select
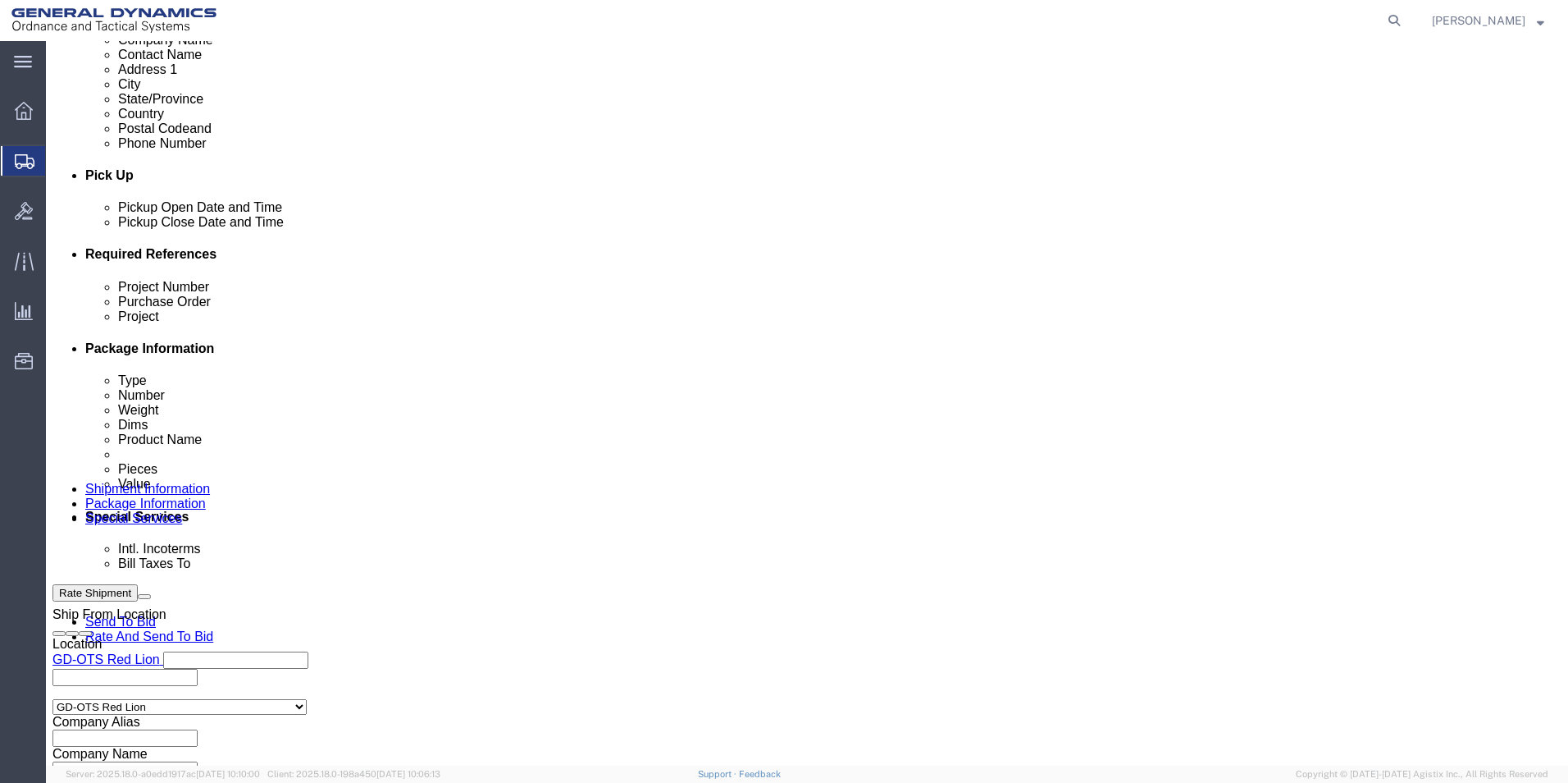
scroll to position [609, 0]
click select "Select Recipient Account Sender/Shipper Third Party Account"
select select "RCPN"
click select "Select Recipient Account Sender/Shipper Third Party Account"
type input "SUBCOM"
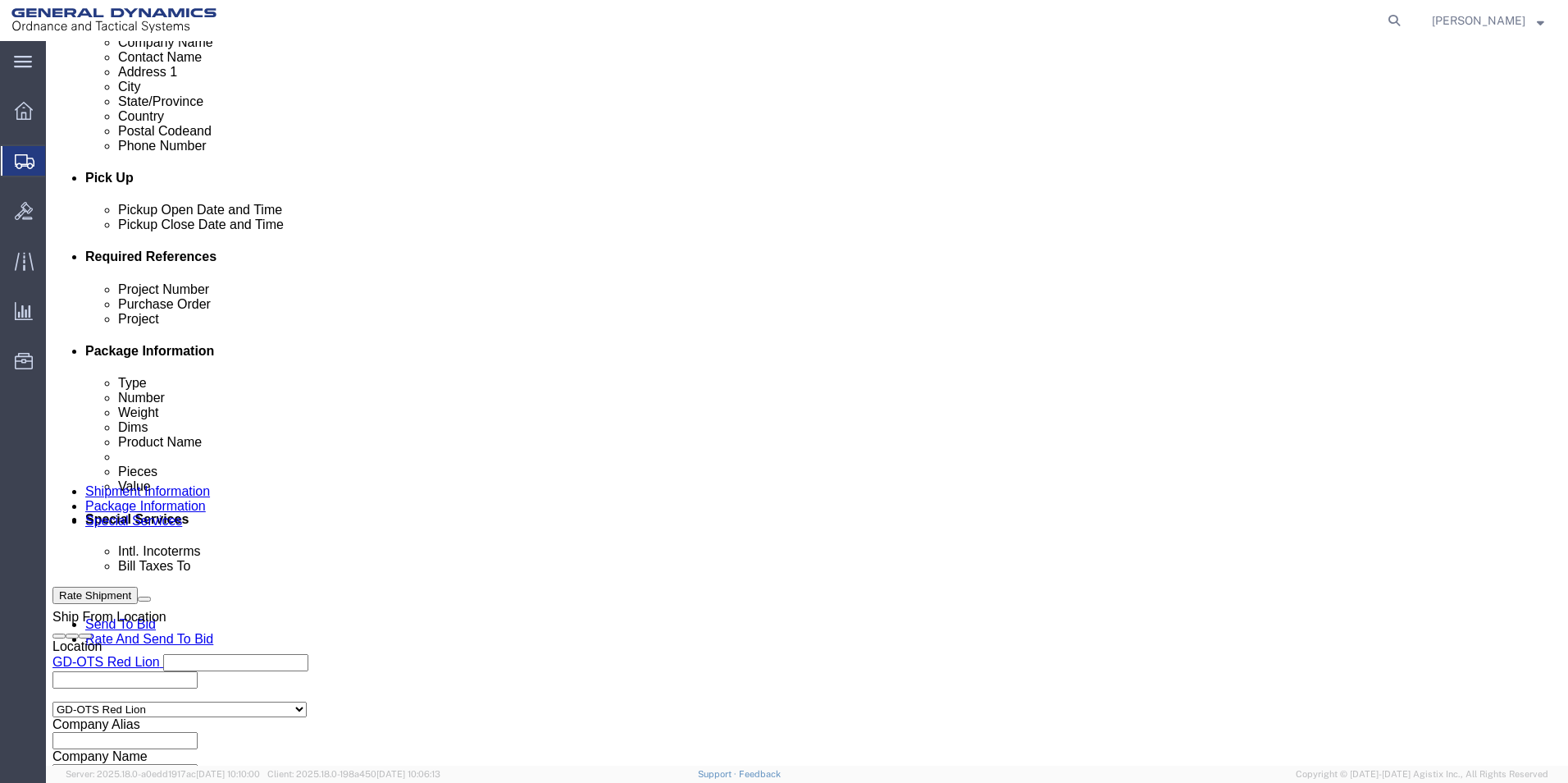
type input "[STREET_ADDRESS][PERSON_NAME]"
select select "US"
select select "NH"
type input "[PHONE_NUMBER]"
type input "[PERSON_NAME]"
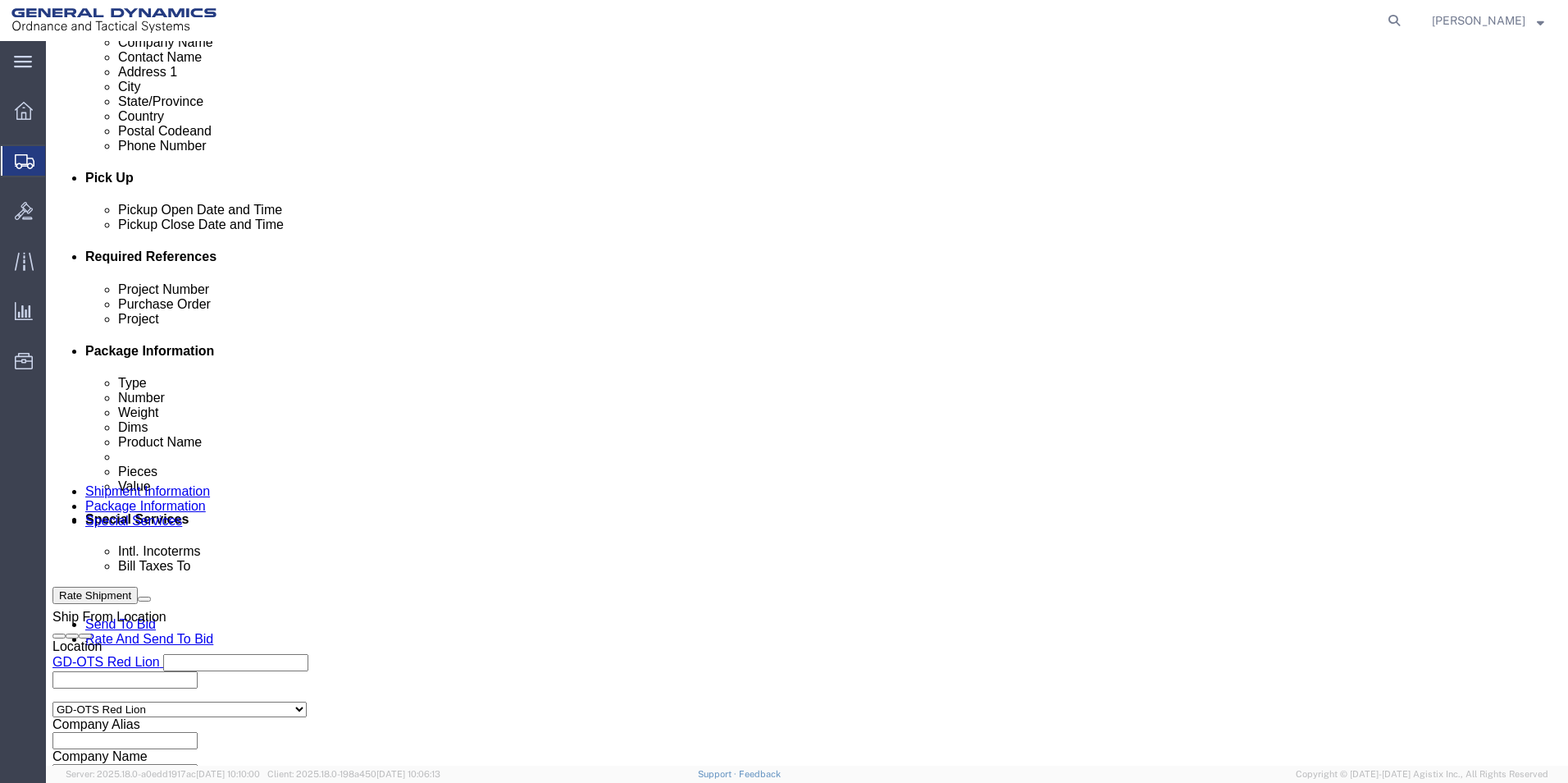
type input "NEWINGTON"
type input "03801"
click select "Select DHL FedEx Express UPS"
select select "FedEx Express"
click select "Select DHL FedEx Express UPS"
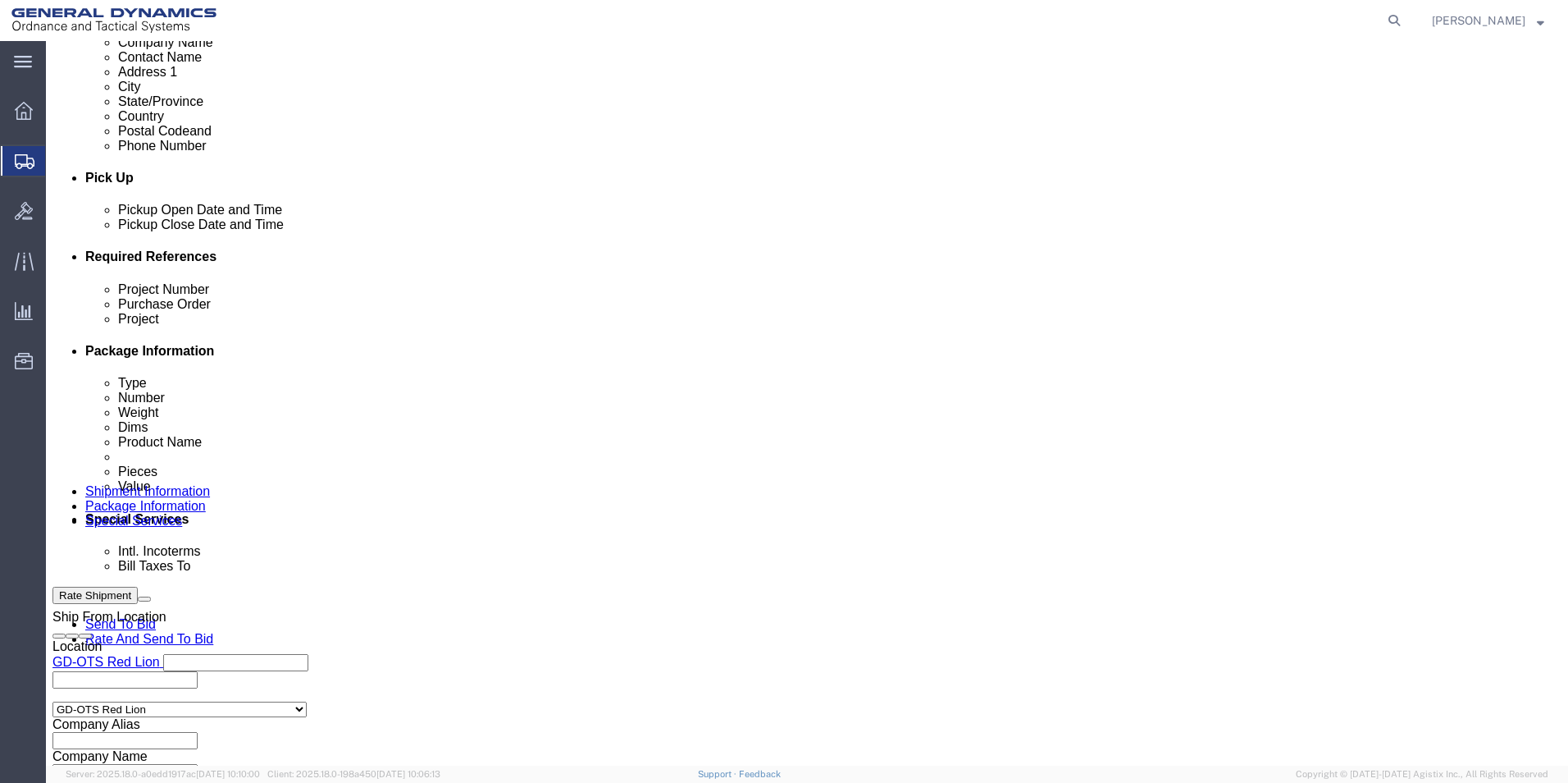
click input "text"
type input "003105903"
click div "Billing Location Select Select My Profile Location GD-OTS [GEOGRAPHIC_DATA] (Co…"
click button "Rate Shipment"
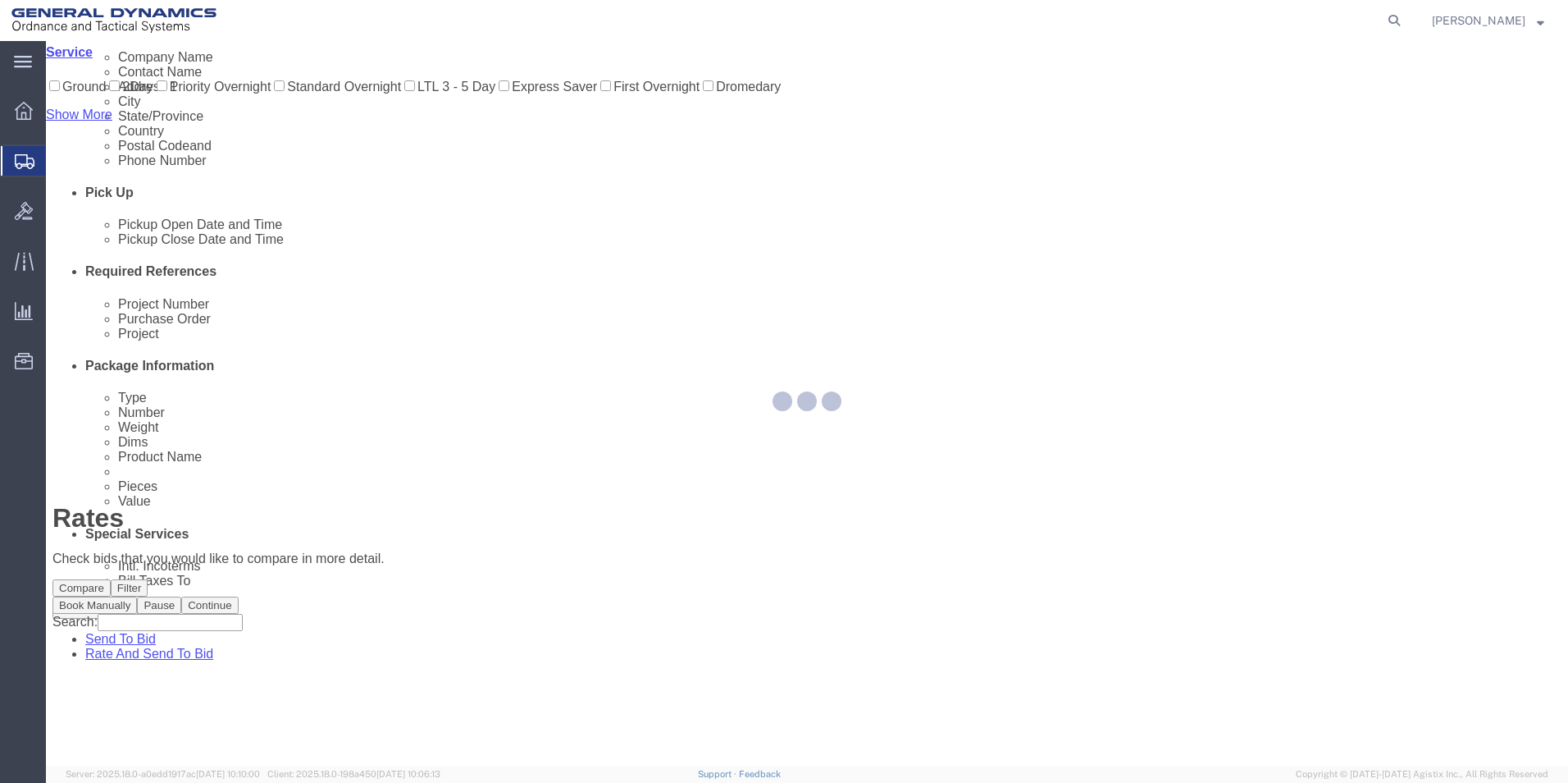
scroll to position [0, 0]
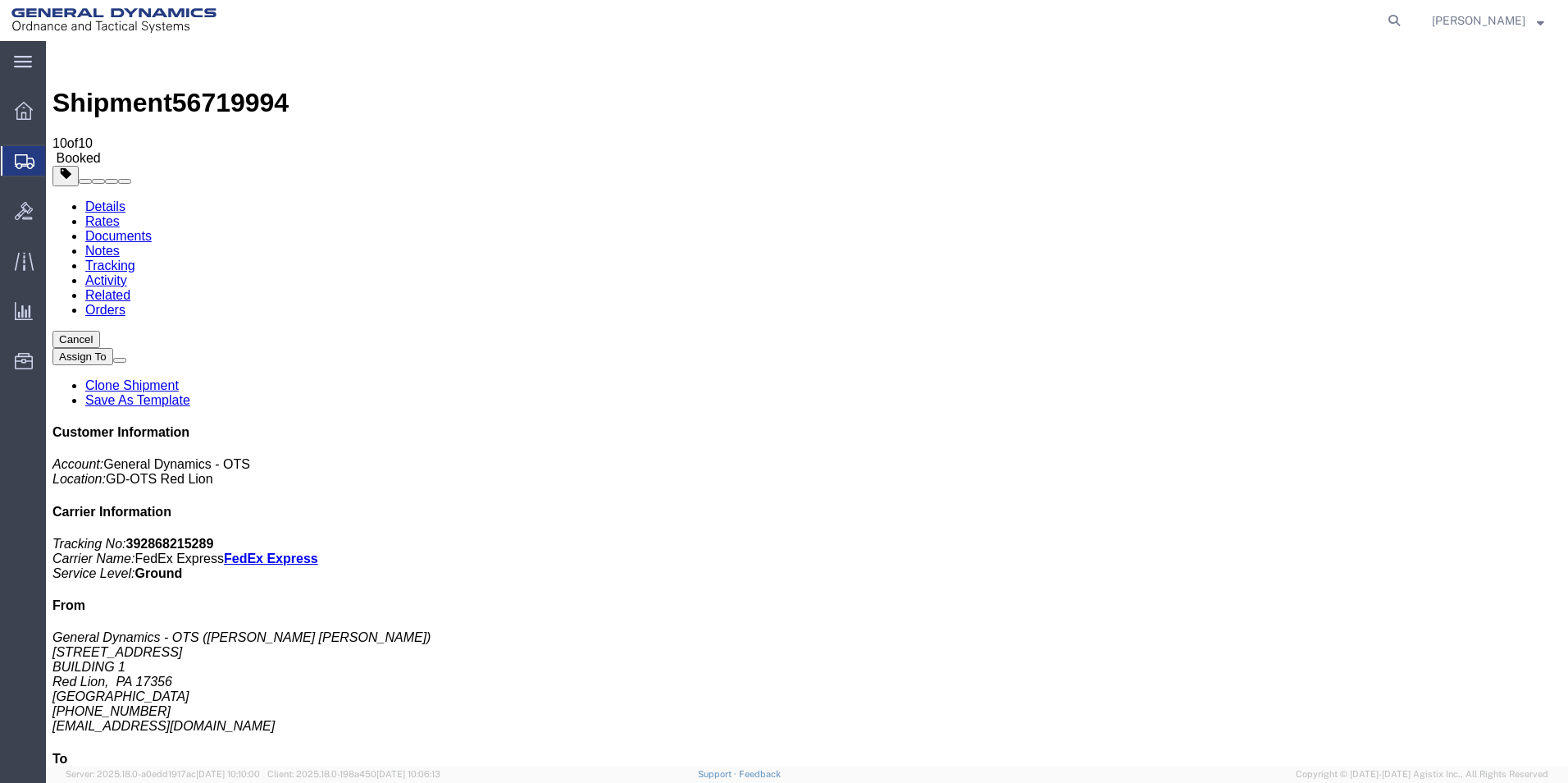
drag, startPoint x: 688, startPoint y: 514, endPoint x: 679, endPoint y: 520, distance: 10.8
drag, startPoint x: 682, startPoint y: 481, endPoint x: 693, endPoint y: 489, distance: 13.6
